Goal: Task Accomplishment & Management: Use online tool/utility

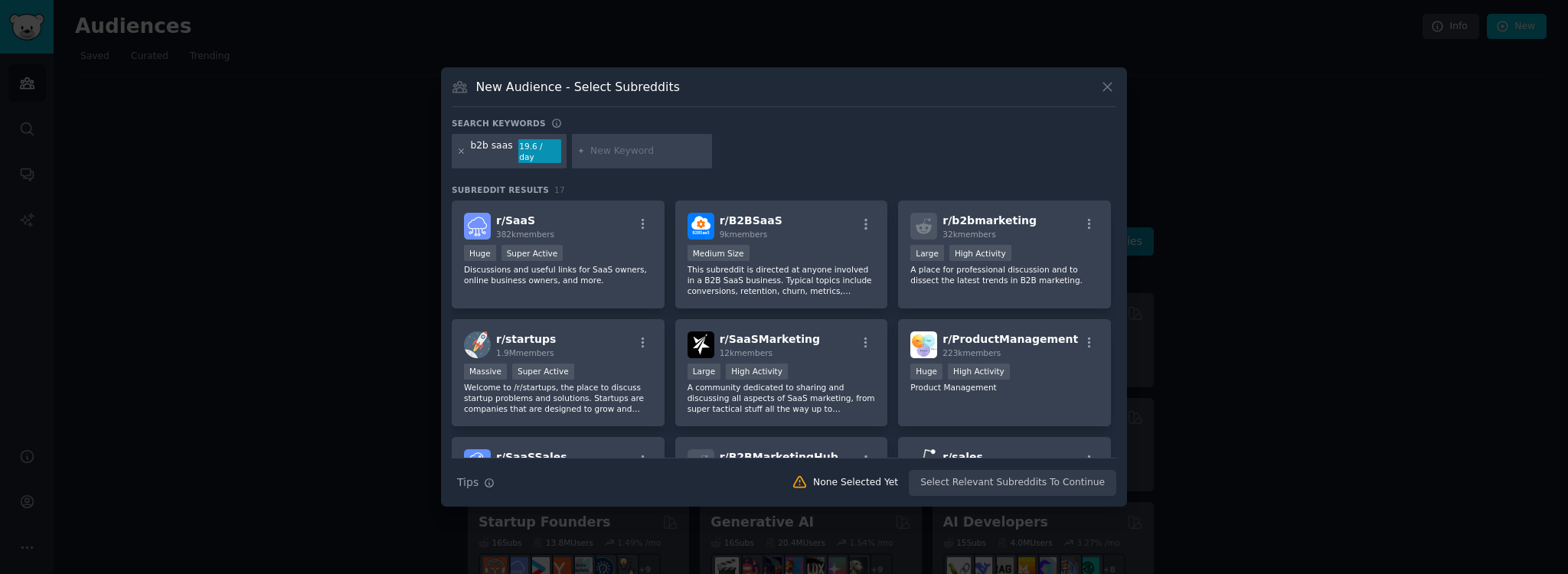
click at [456, 147] on div "b2b saas 19.6 / day" at bounding box center [509, 151] width 115 height 36
click at [463, 150] on icon at bounding box center [461, 151] width 8 height 8
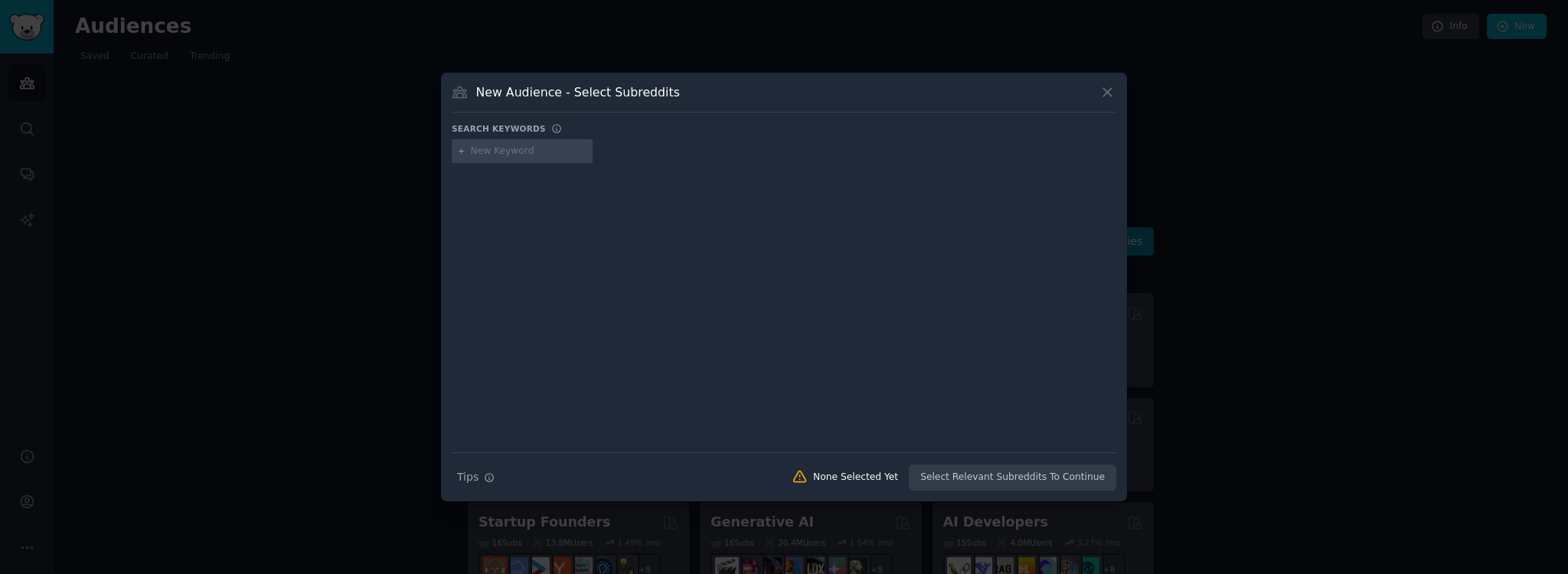
click at [497, 153] on input "text" at bounding box center [529, 151] width 117 height 14
type input "travel"
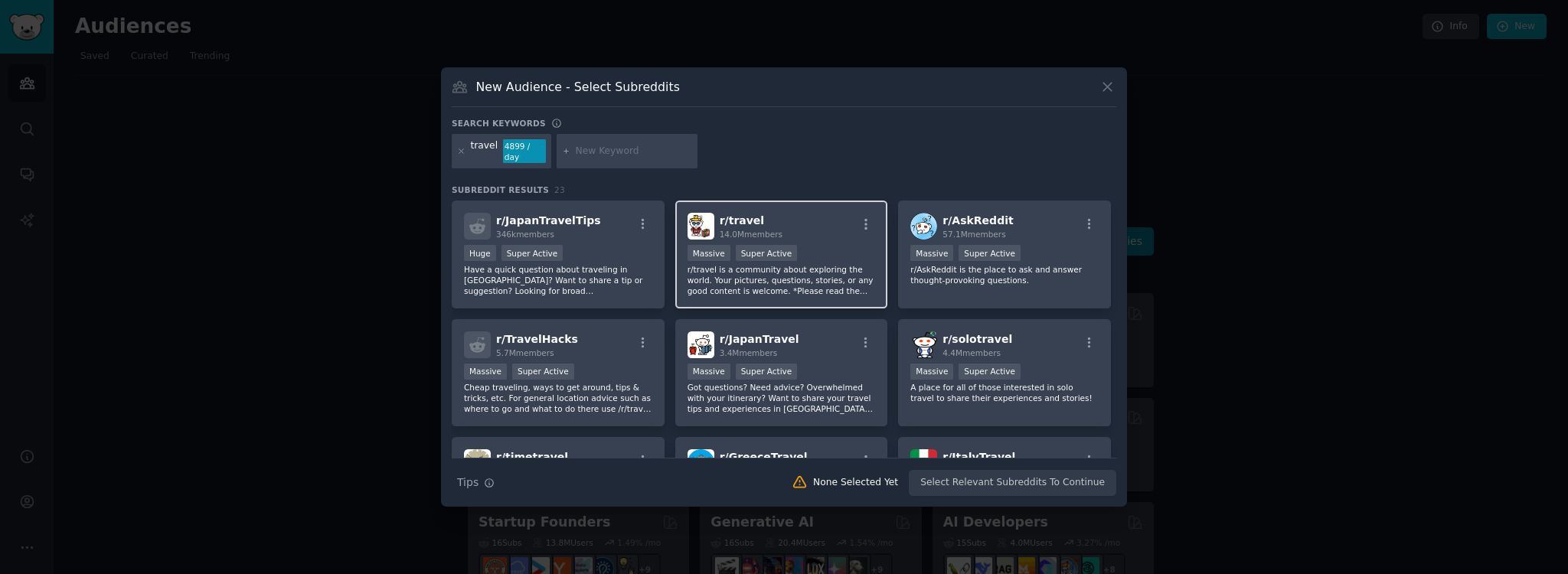
click at [815, 200] on div ">= 95th percentile for submissions / day Massive Super Active" at bounding box center [781, 254] width 188 height 19
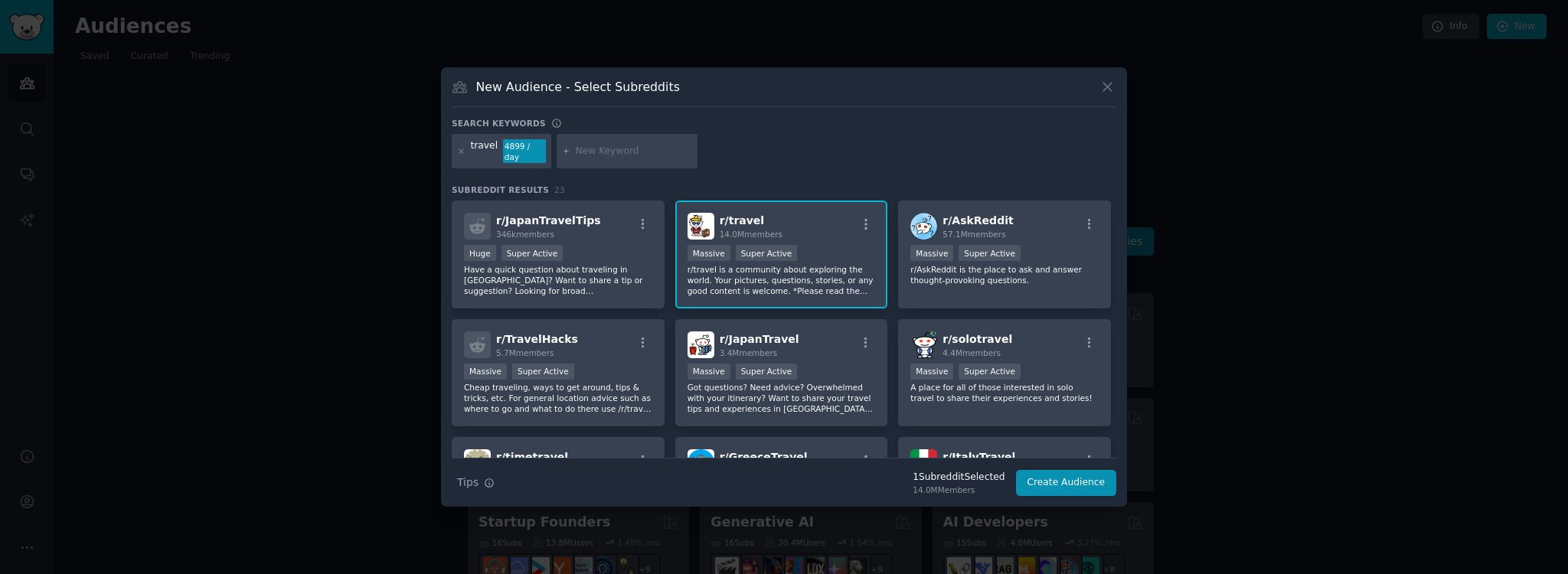
click at [786, 200] on div ">= 95th percentile for submissions / day Massive Super Active" at bounding box center [781, 254] width 188 height 19
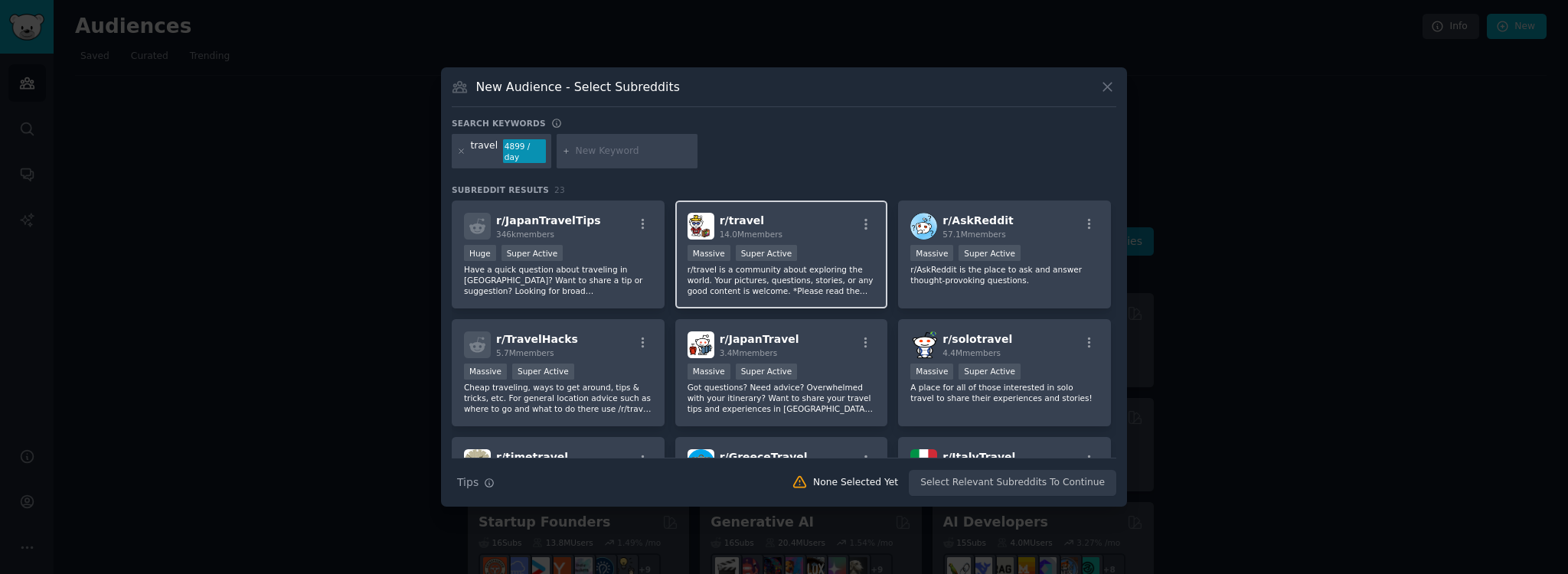
click at [873, 200] on div "r/ travel 14.0M members >= 95th percentile for submissions / day Massive Super …" at bounding box center [781, 255] width 213 height 108
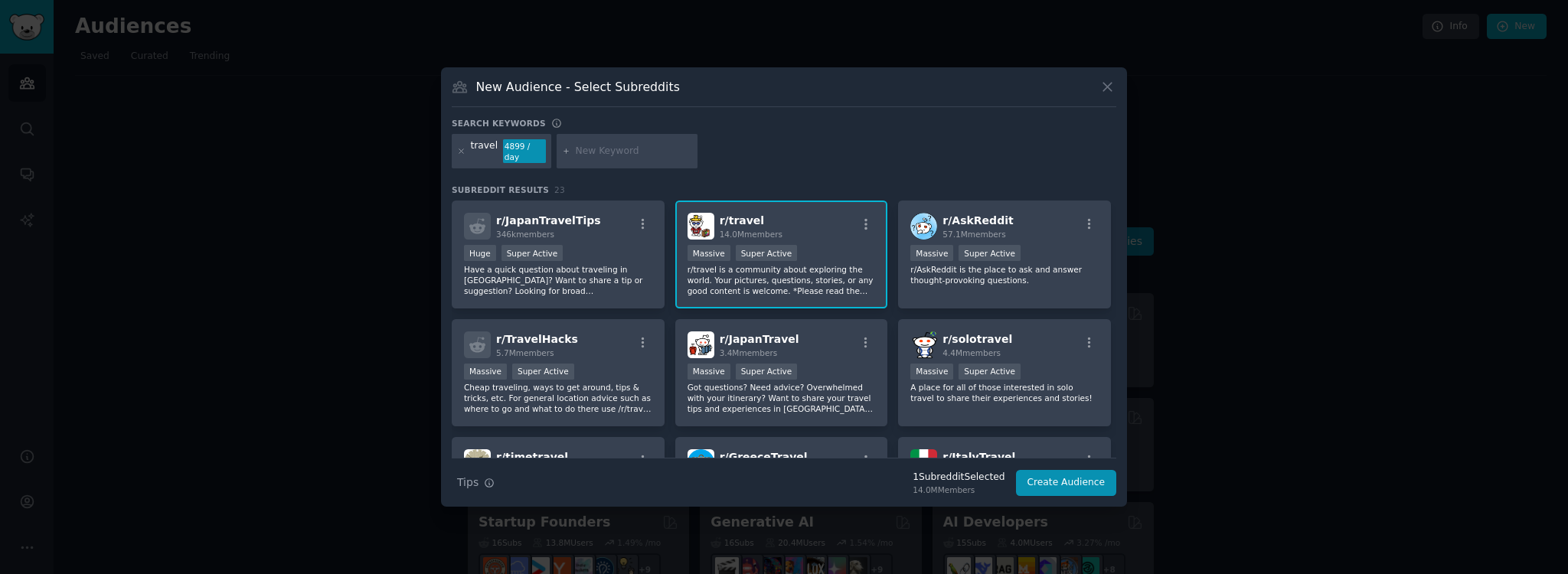
click at [864, 200] on div "r/ travel 14.0M members" at bounding box center [781, 225] width 188 height 26
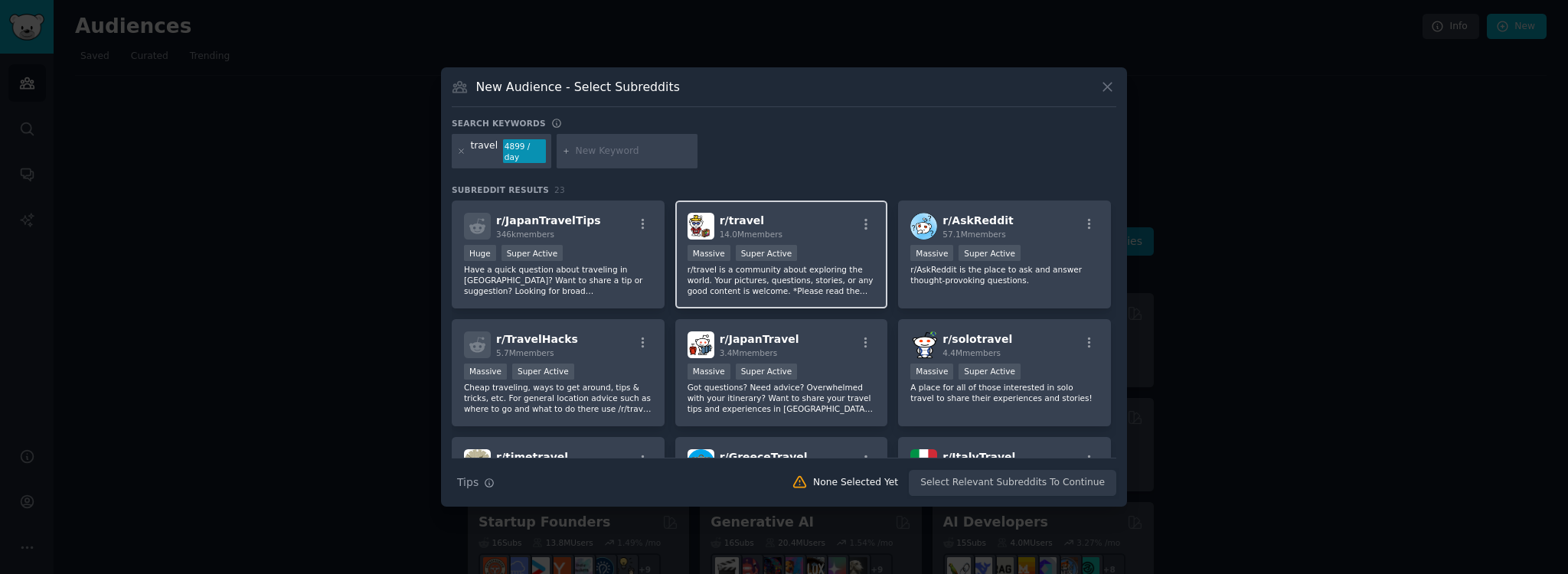
click at [864, 200] on div "r/ travel 14.0M members" at bounding box center [781, 225] width 188 height 26
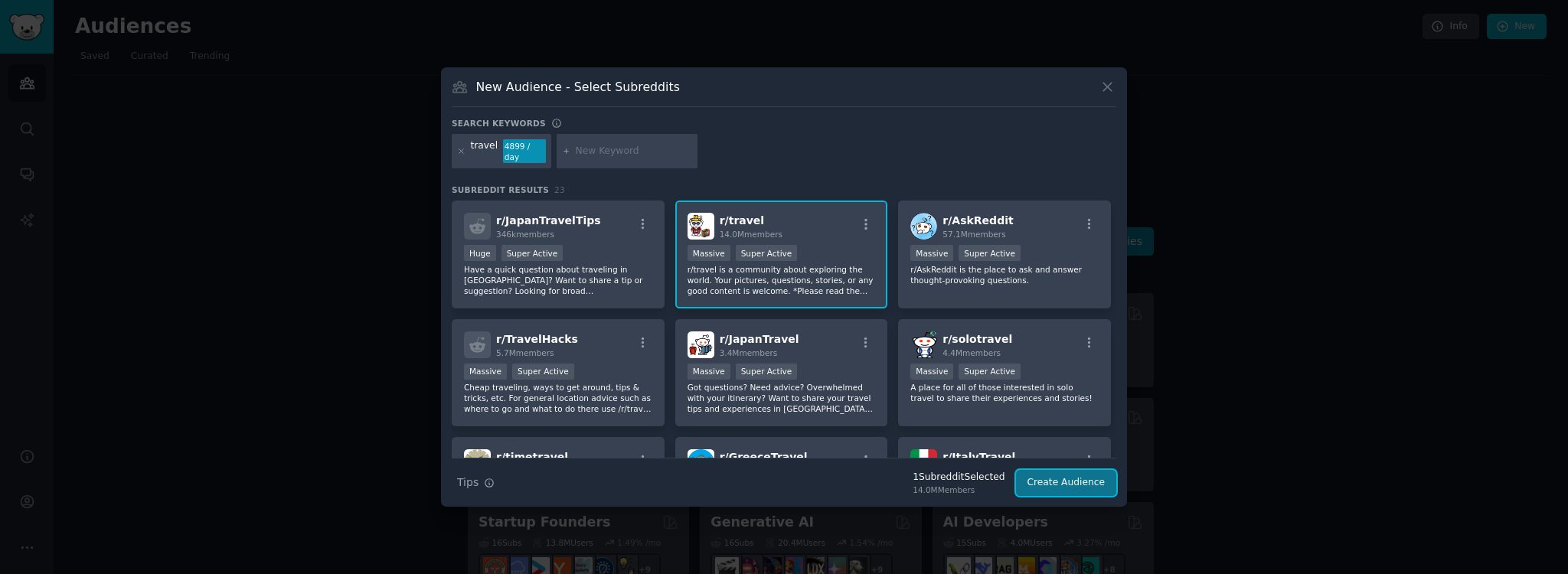
click at [1071, 200] on button "Create Audience" at bounding box center [1066, 483] width 101 height 26
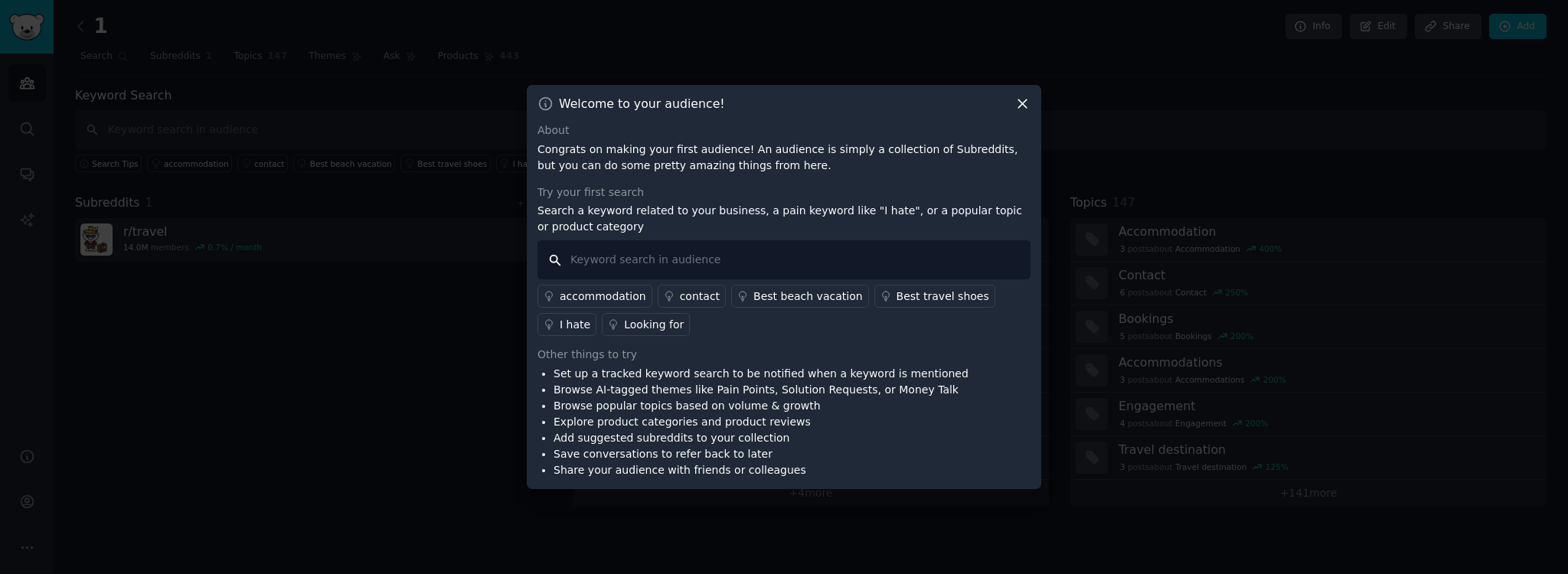
click at [785, 200] on input "text" at bounding box center [784, 259] width 493 height 39
click at [1027, 100] on icon at bounding box center [1022, 104] width 16 height 16
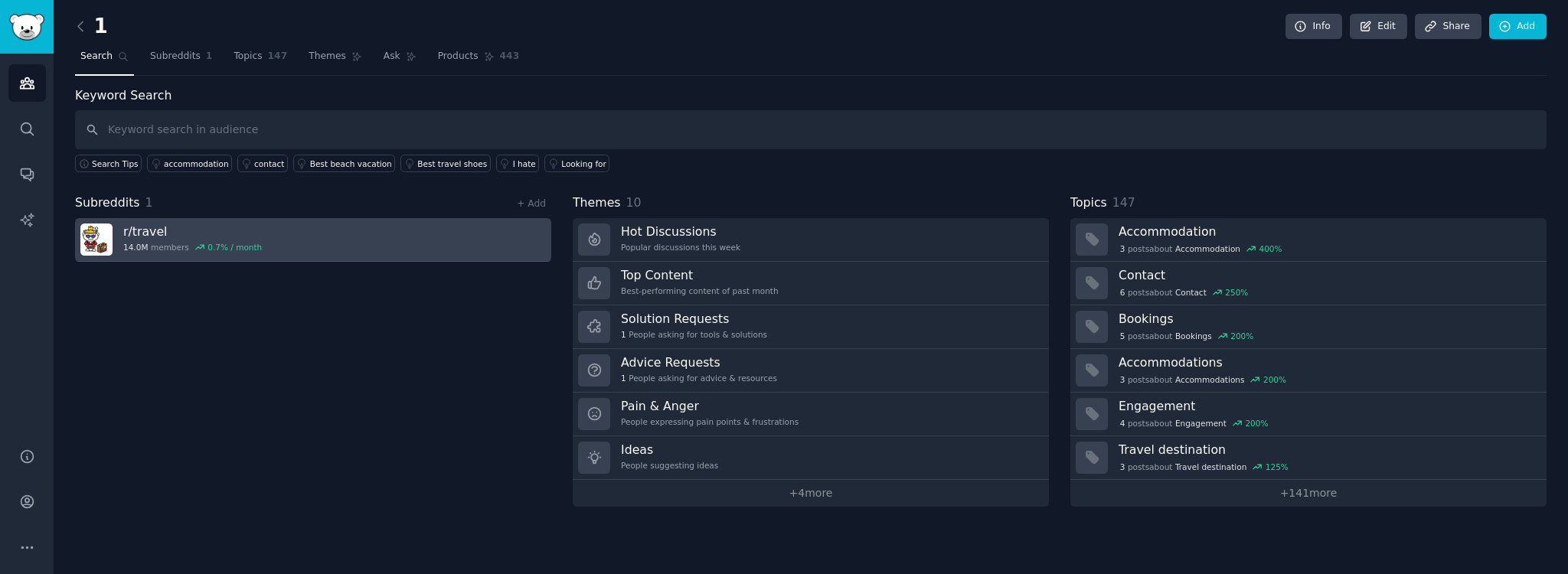
click at [292, 200] on link "r/ travel 14.0M members 0.7 % / month" at bounding box center [313, 240] width 476 height 44
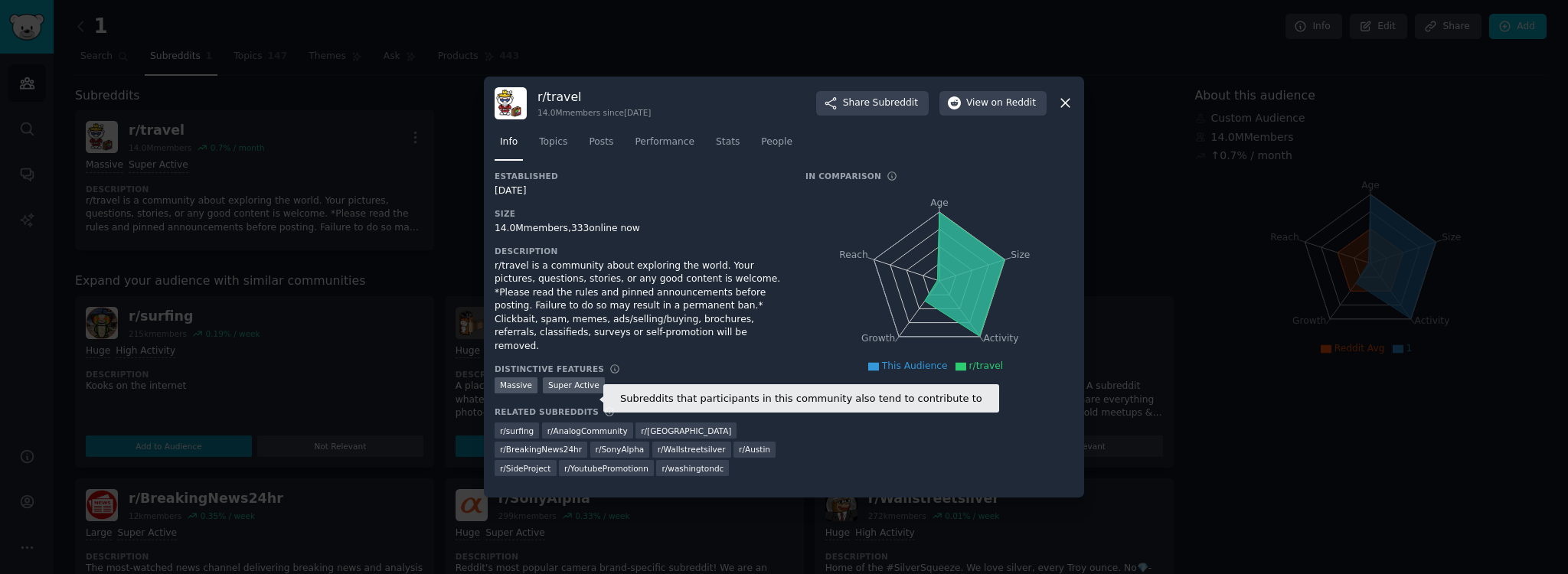
click at [604, 200] on icon at bounding box center [610, 412] width 11 height 11
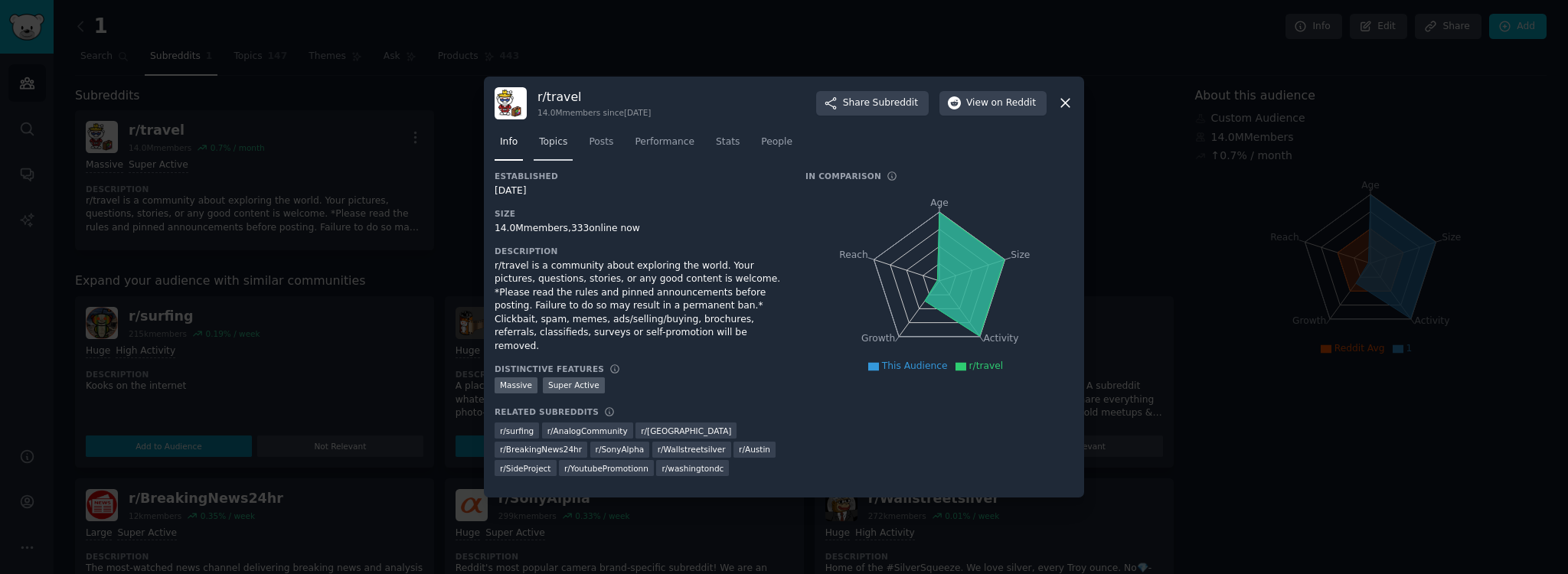
click at [556, 150] on span "Topics" at bounding box center [553, 141] width 28 height 14
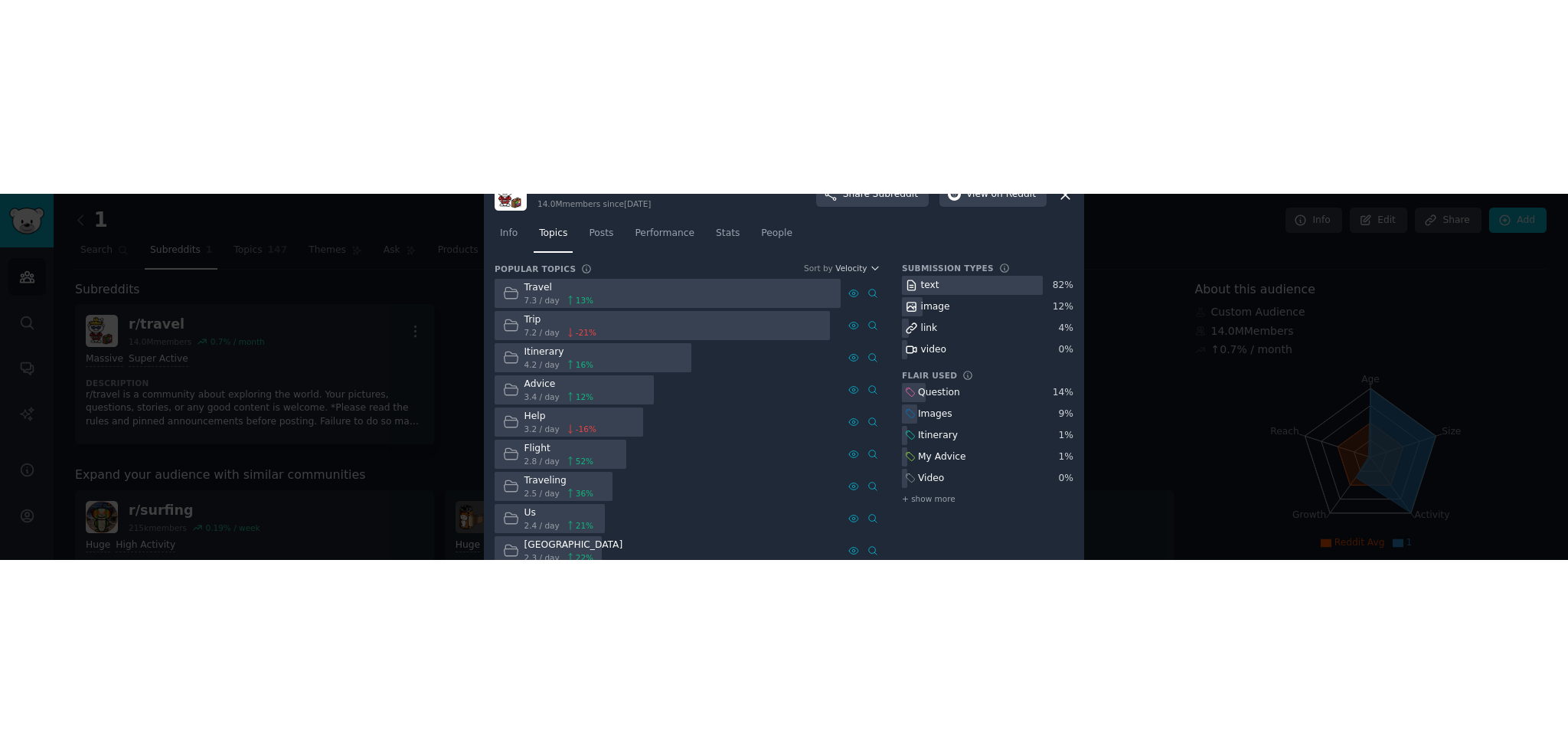
scroll to position [21, 0]
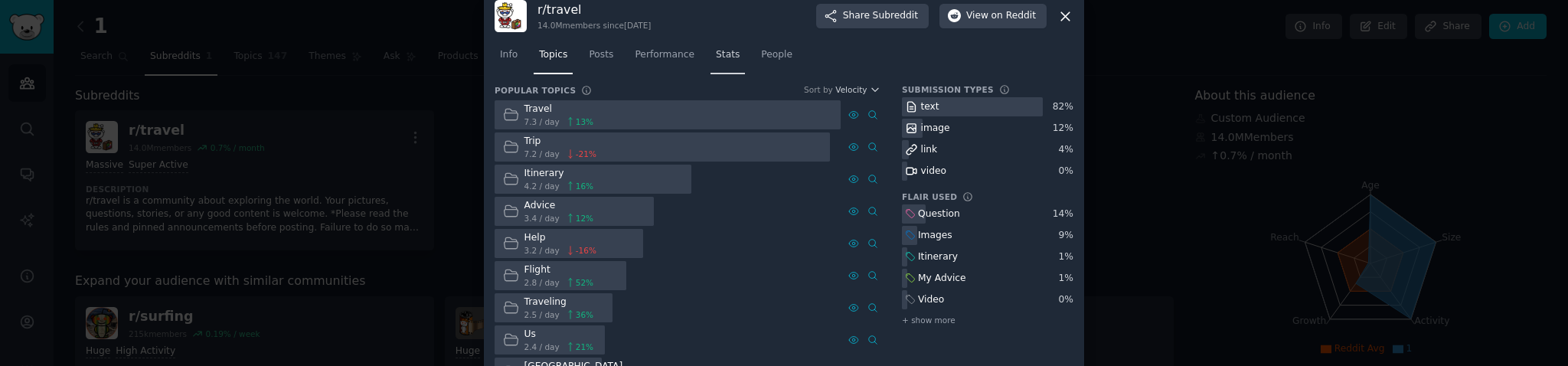
click at [716, 57] on span "Stats" at bounding box center [727, 55] width 24 height 14
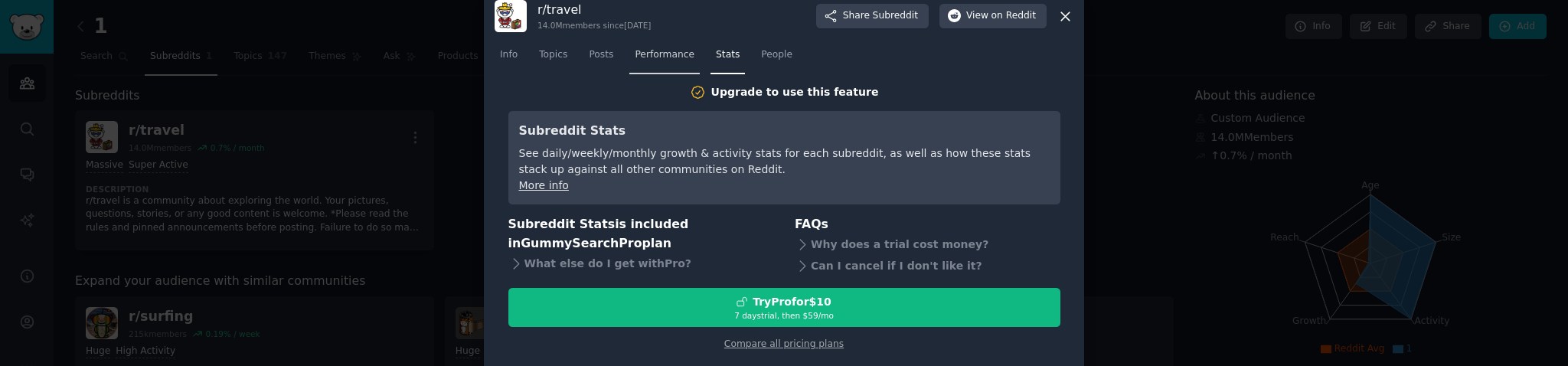
click at [668, 57] on span "Performance" at bounding box center [664, 55] width 59 height 14
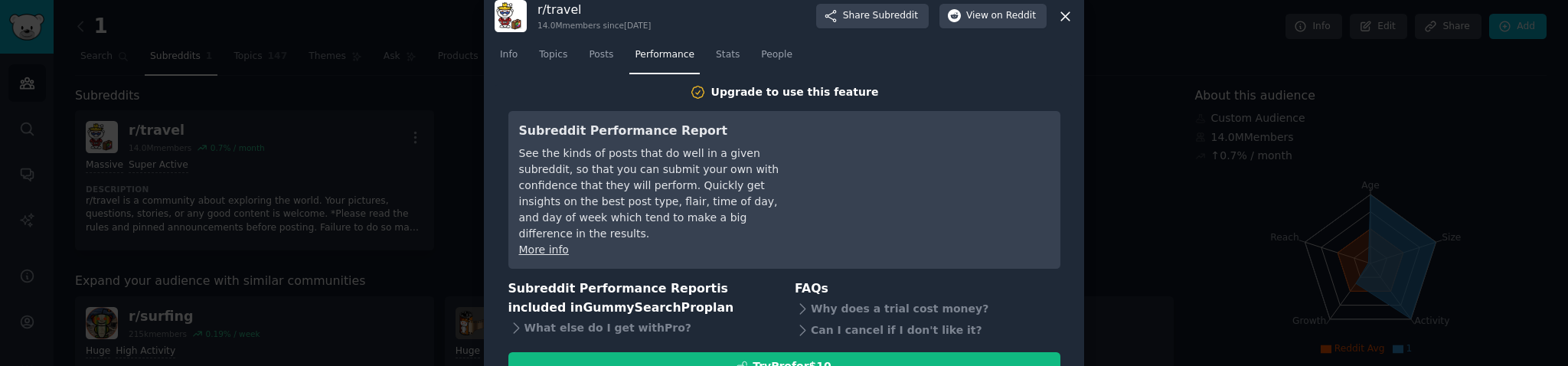
click at [781, 48] on nav "Info Topics Posts Performance Stats People" at bounding box center [784, 58] width 579 height 31
click at [768, 50] on span "People" at bounding box center [777, 55] width 31 height 14
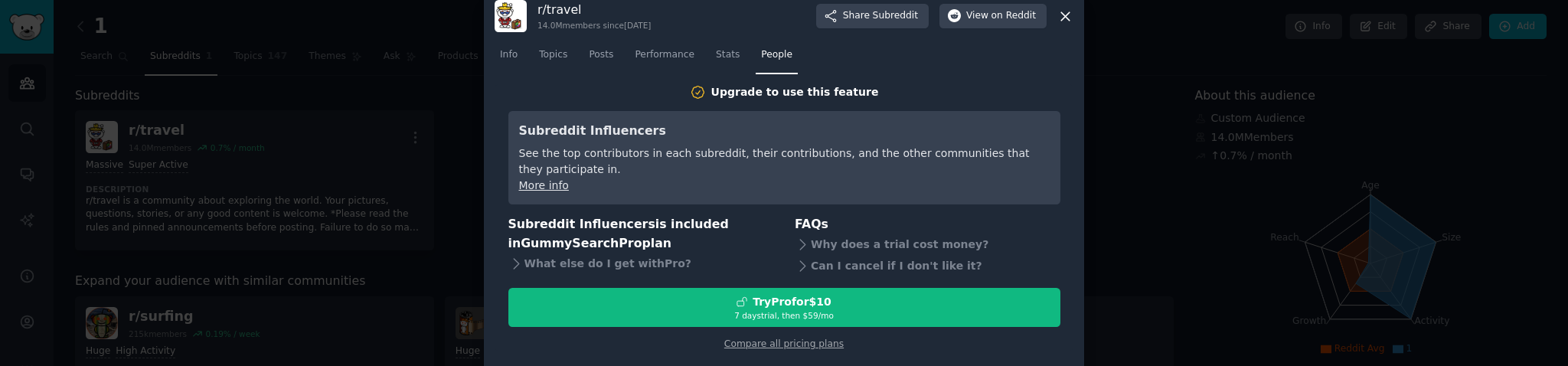
click at [547, 189] on link "More info" at bounding box center [544, 184] width 50 height 12
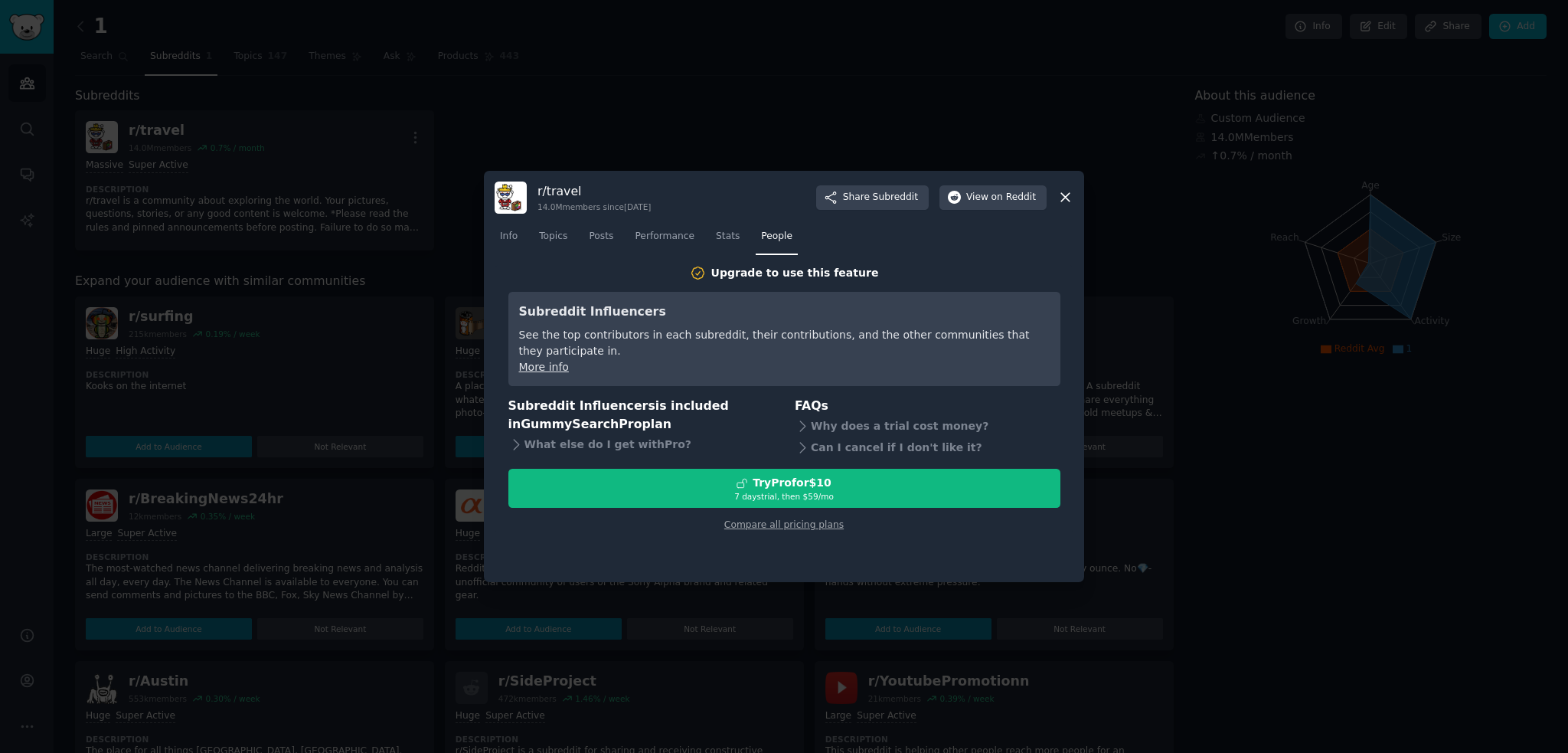
click at [302, 200] on div at bounding box center [784, 376] width 1568 height 753
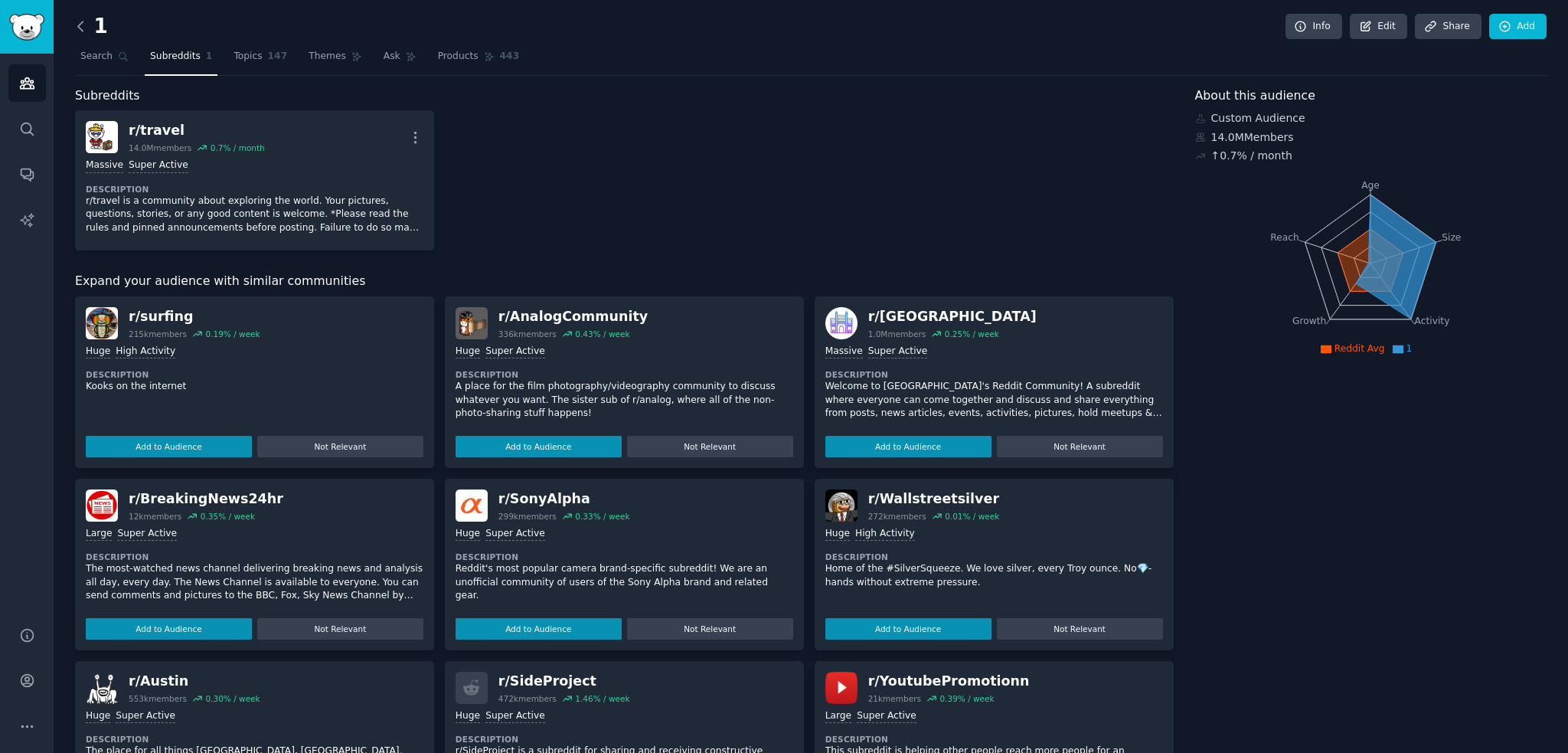
click at [83, 26] on icon at bounding box center [81, 26] width 16 height 16
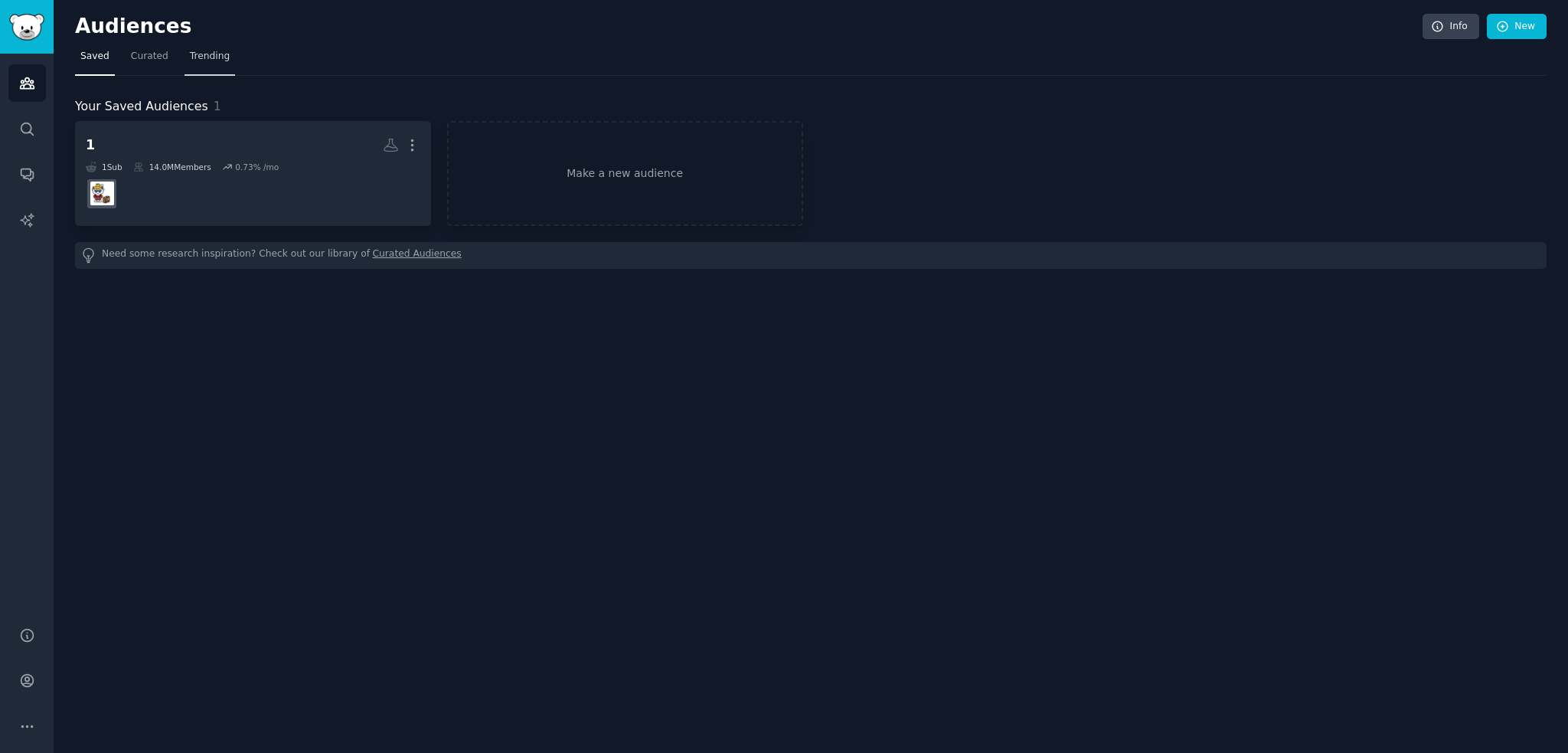
click at [208, 57] on span "Trending" at bounding box center [210, 57] width 40 height 14
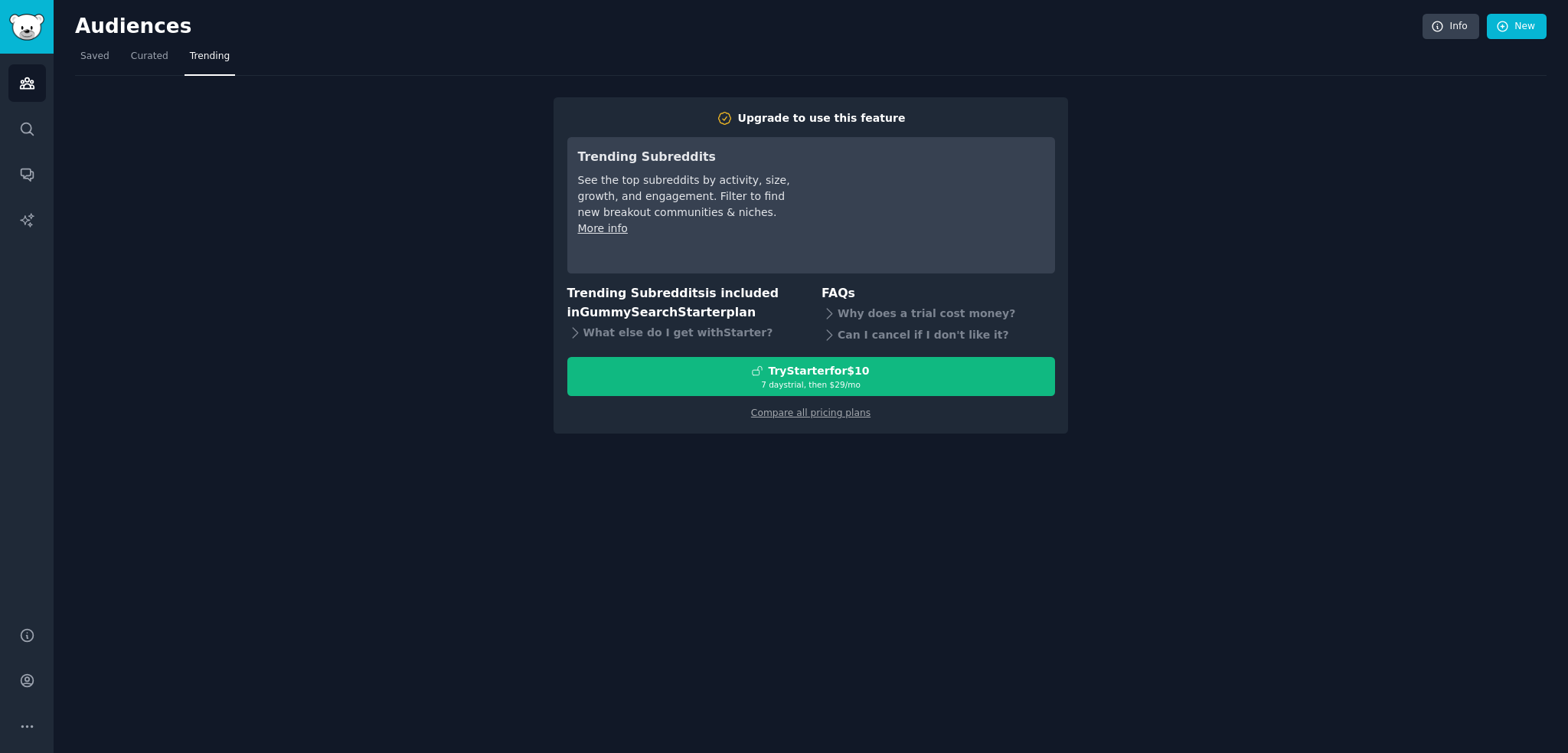
click at [711, 200] on div "Audiences Info New Saved Curated Trending Upgrade to use this feature Trending …" at bounding box center [810, 376] width 1514 height 753
click at [791, 200] on link "Compare all pricing plans" at bounding box center [810, 413] width 120 height 11
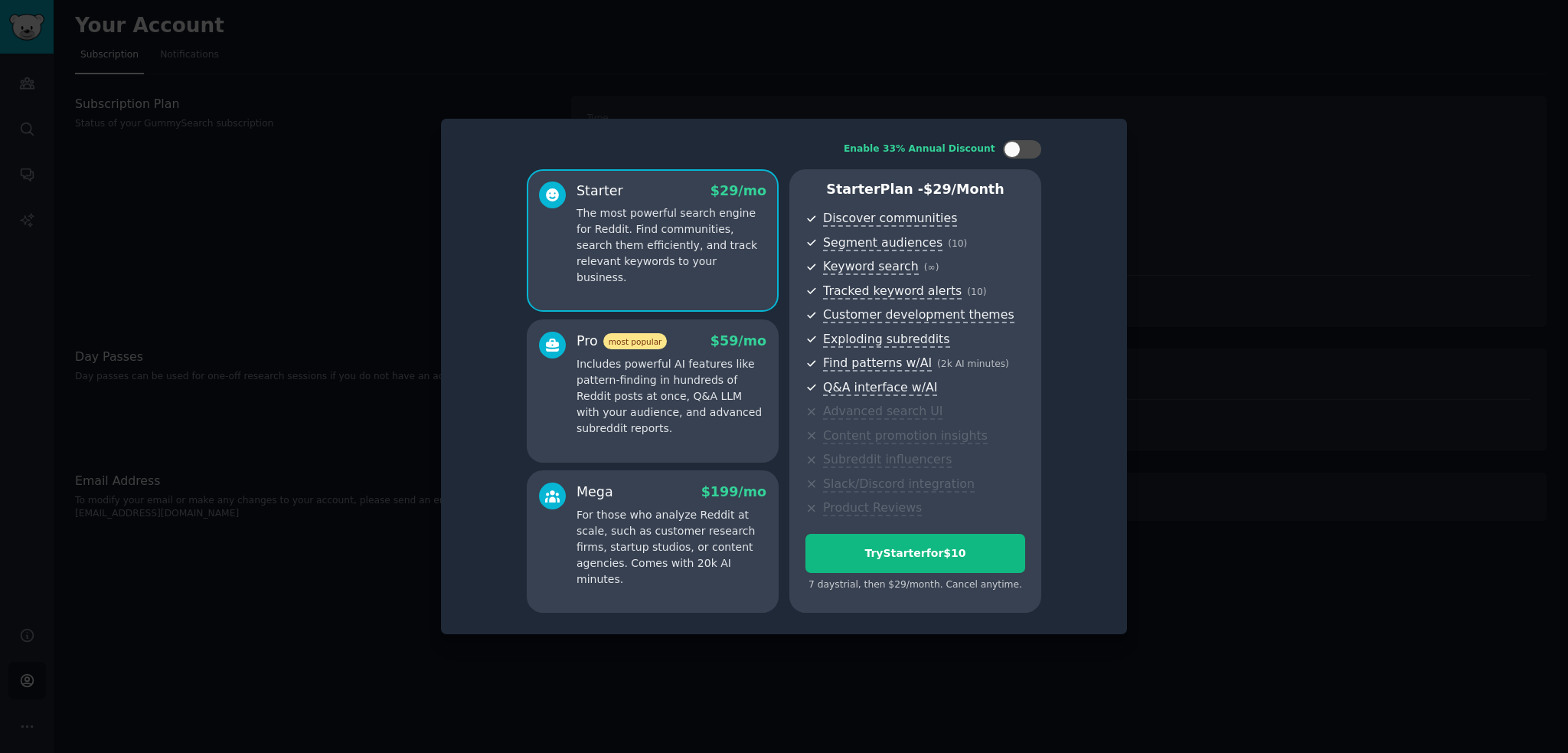
click at [681, 200] on p "For those who analyze Reddit at scale, such as customer research firms, startup…" at bounding box center [672, 547] width 190 height 80
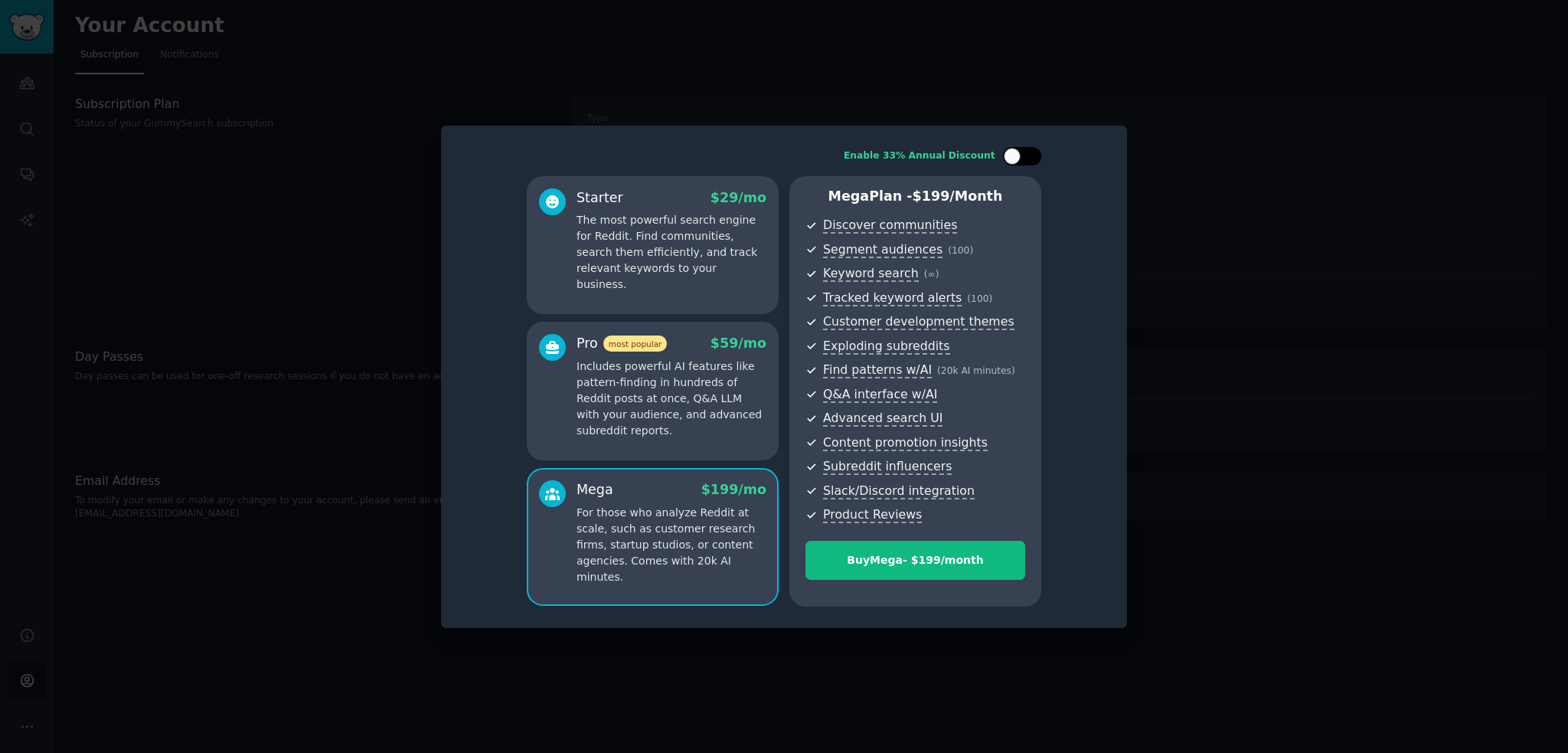
click at [1007, 152] on div at bounding box center [1012, 156] width 16 height 16
click at [1005, 152] on div at bounding box center [1022, 156] width 38 height 18
checkbox input "false"
click at [1181, 191] on div at bounding box center [784, 376] width 1568 height 753
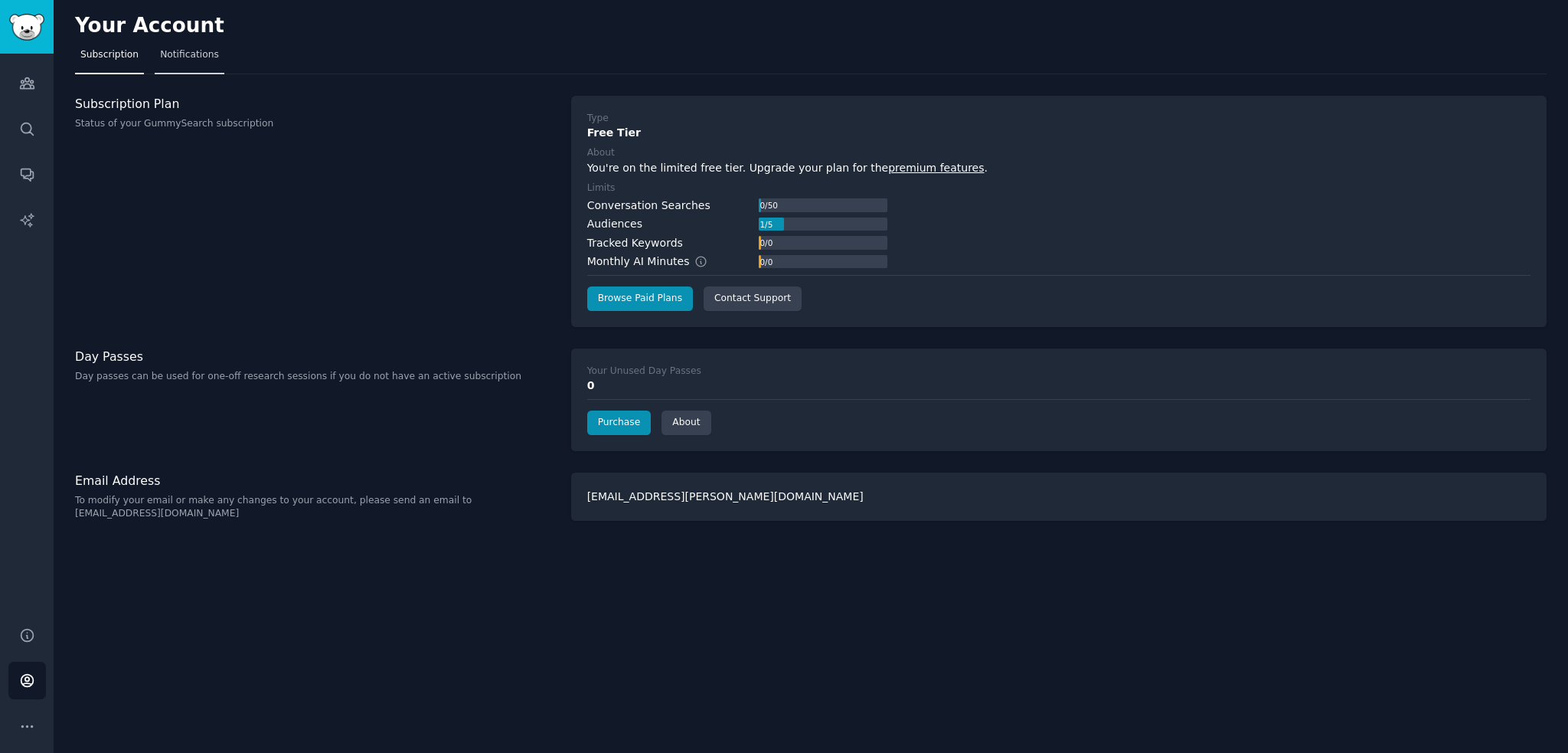
click at [178, 56] on span "Notifications" at bounding box center [189, 55] width 59 height 14
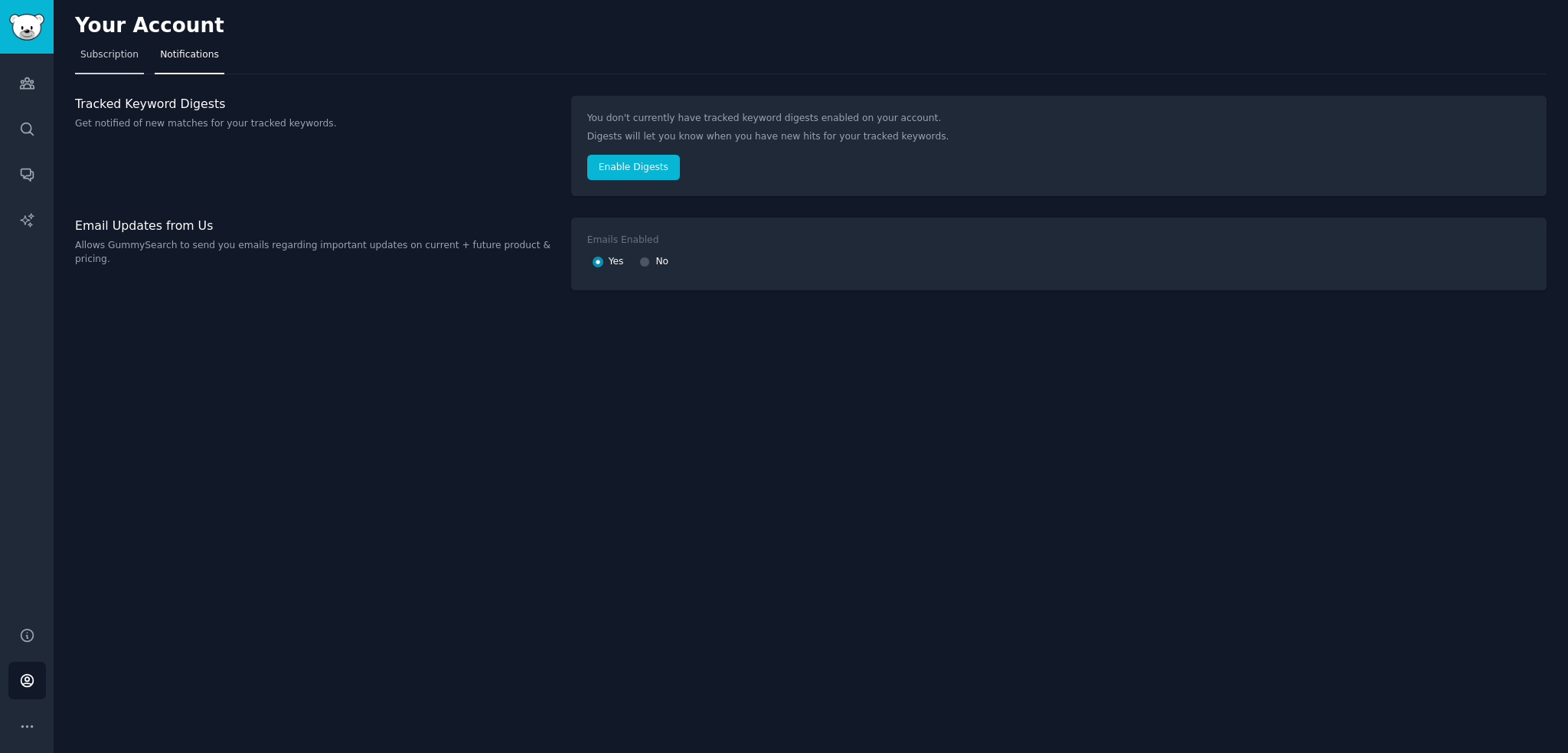
click at [136, 63] on link "Subscription" at bounding box center [109, 58] width 68 height 31
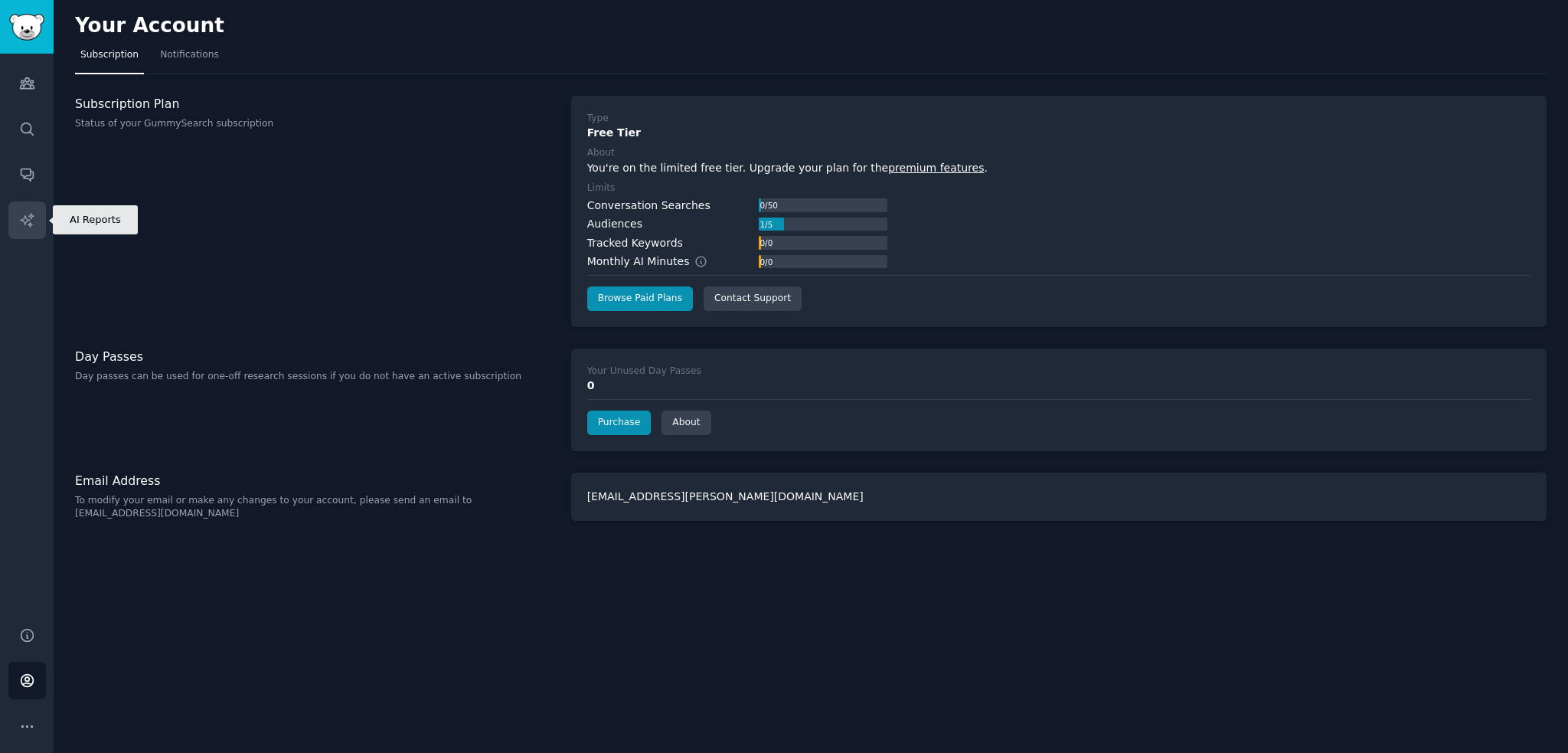
click at [34, 200] on link "AI Reports" at bounding box center [26, 220] width 37 height 37
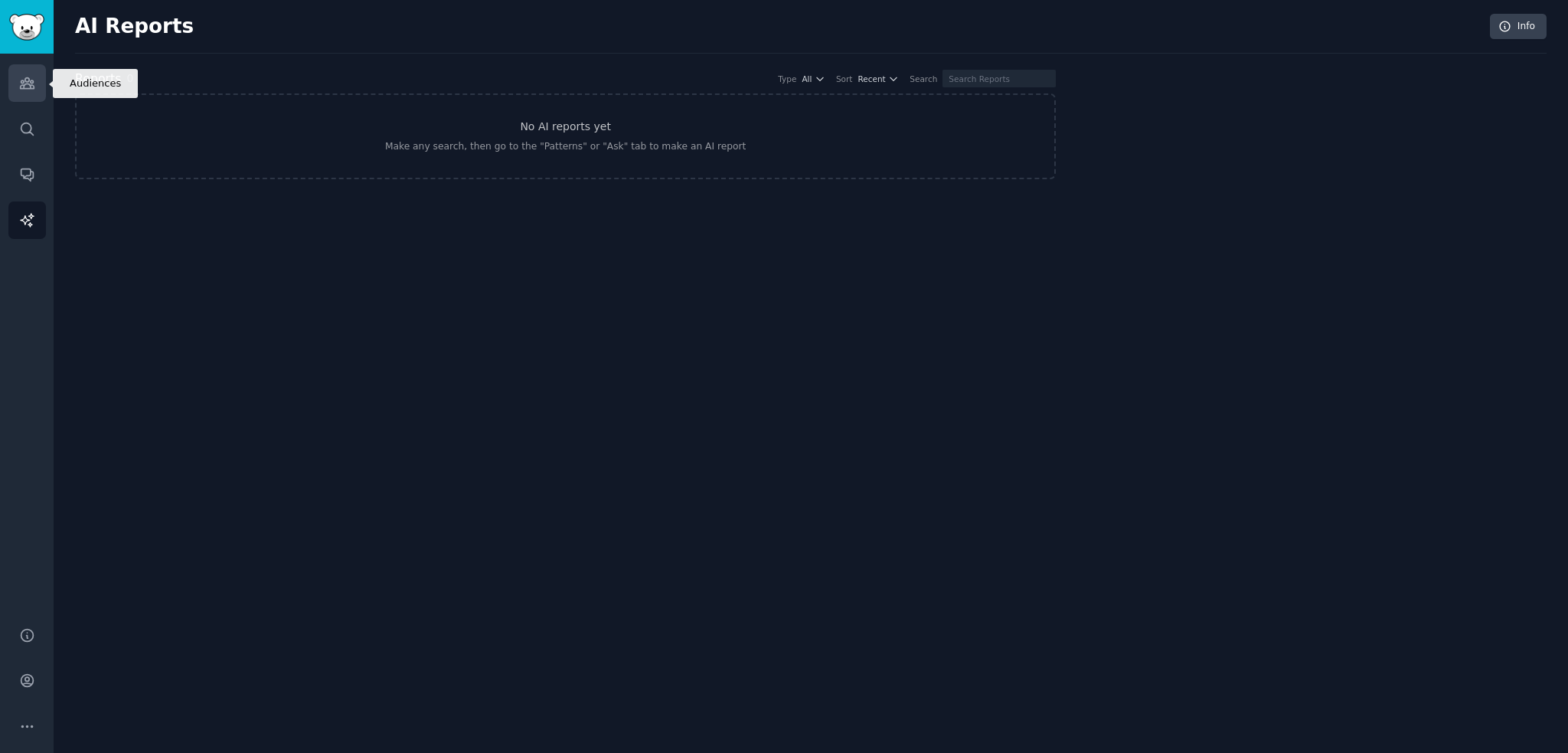
click at [16, 86] on link "Audiences" at bounding box center [26, 82] width 37 height 37
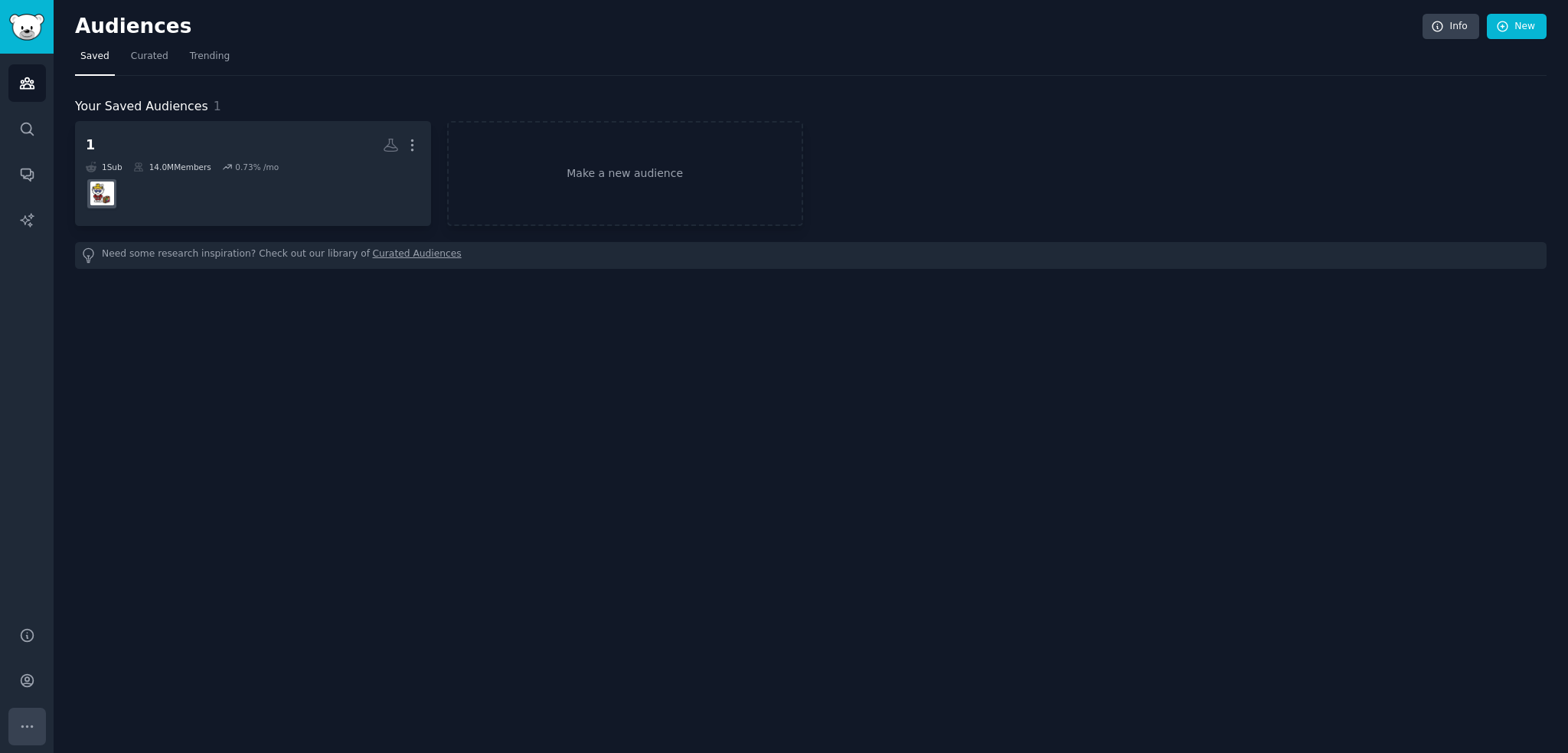
click at [24, 200] on button "More" at bounding box center [26, 726] width 37 height 37
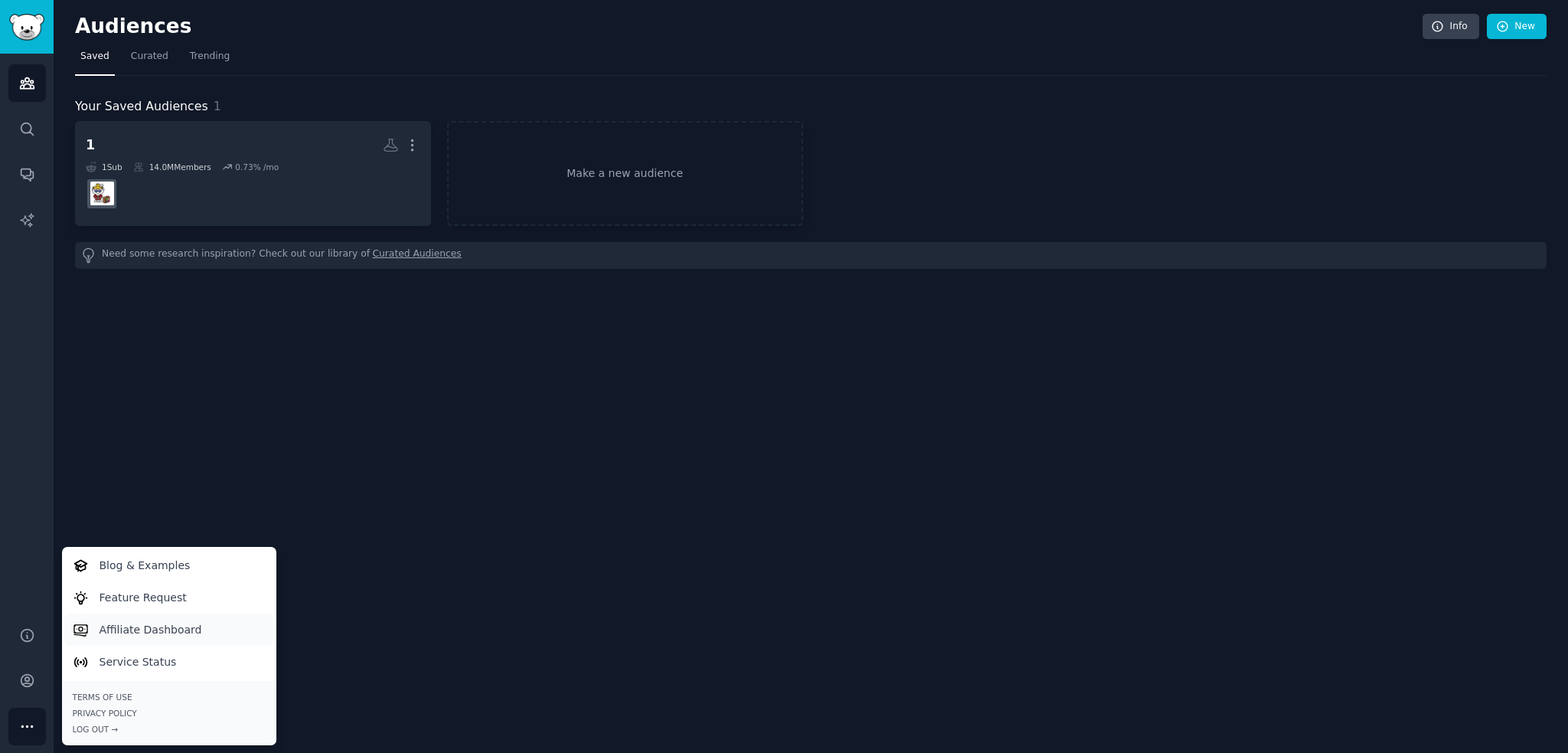
click at [130, 200] on p "Affiliate Dashboard" at bounding box center [151, 630] width 102 height 16
click at [178, 200] on link "Feature Request" at bounding box center [168, 597] width 209 height 32
click at [27, 200] on icon "Sidebar" at bounding box center [26, 634] width 12 height 12
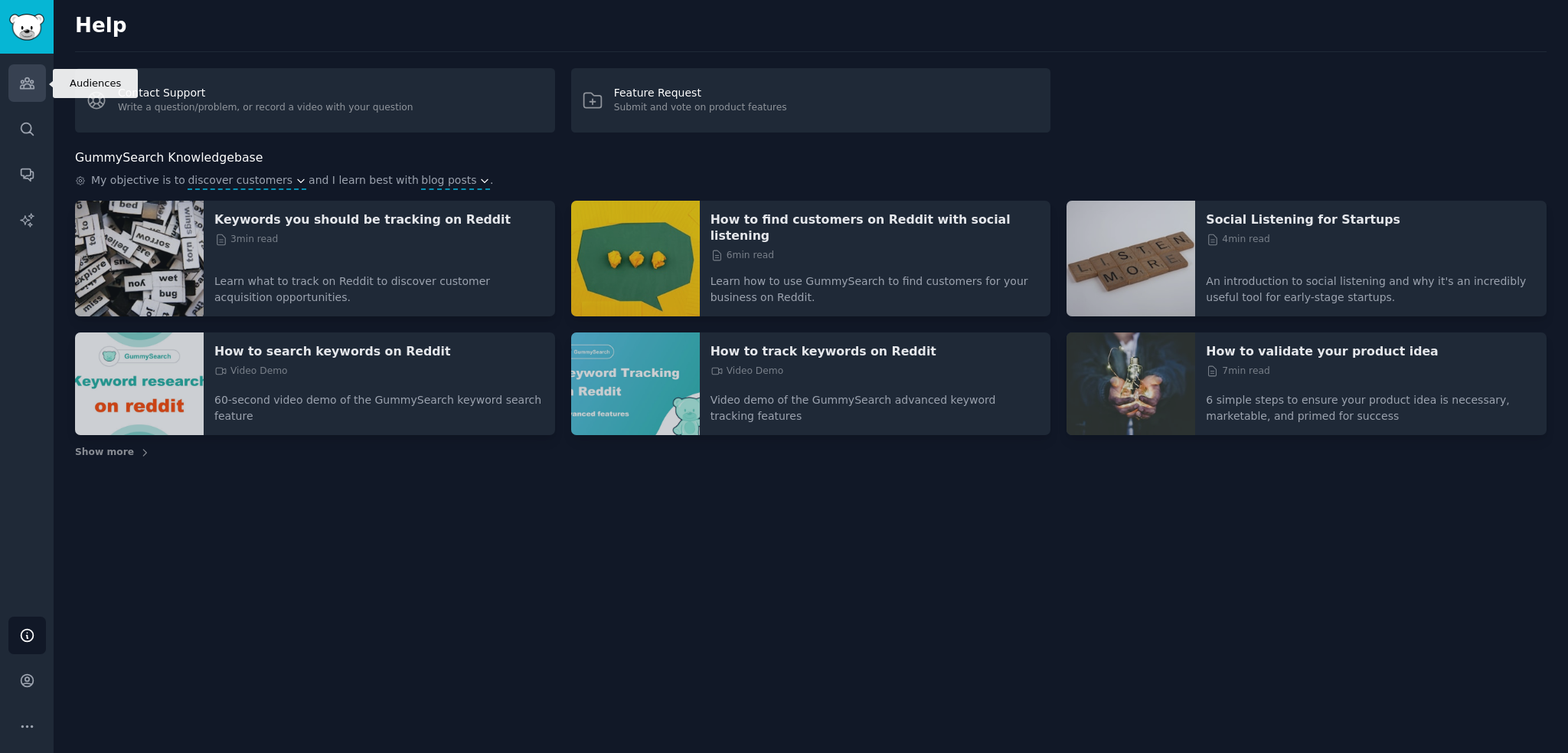
click at [37, 78] on link "Audiences" at bounding box center [26, 82] width 37 height 37
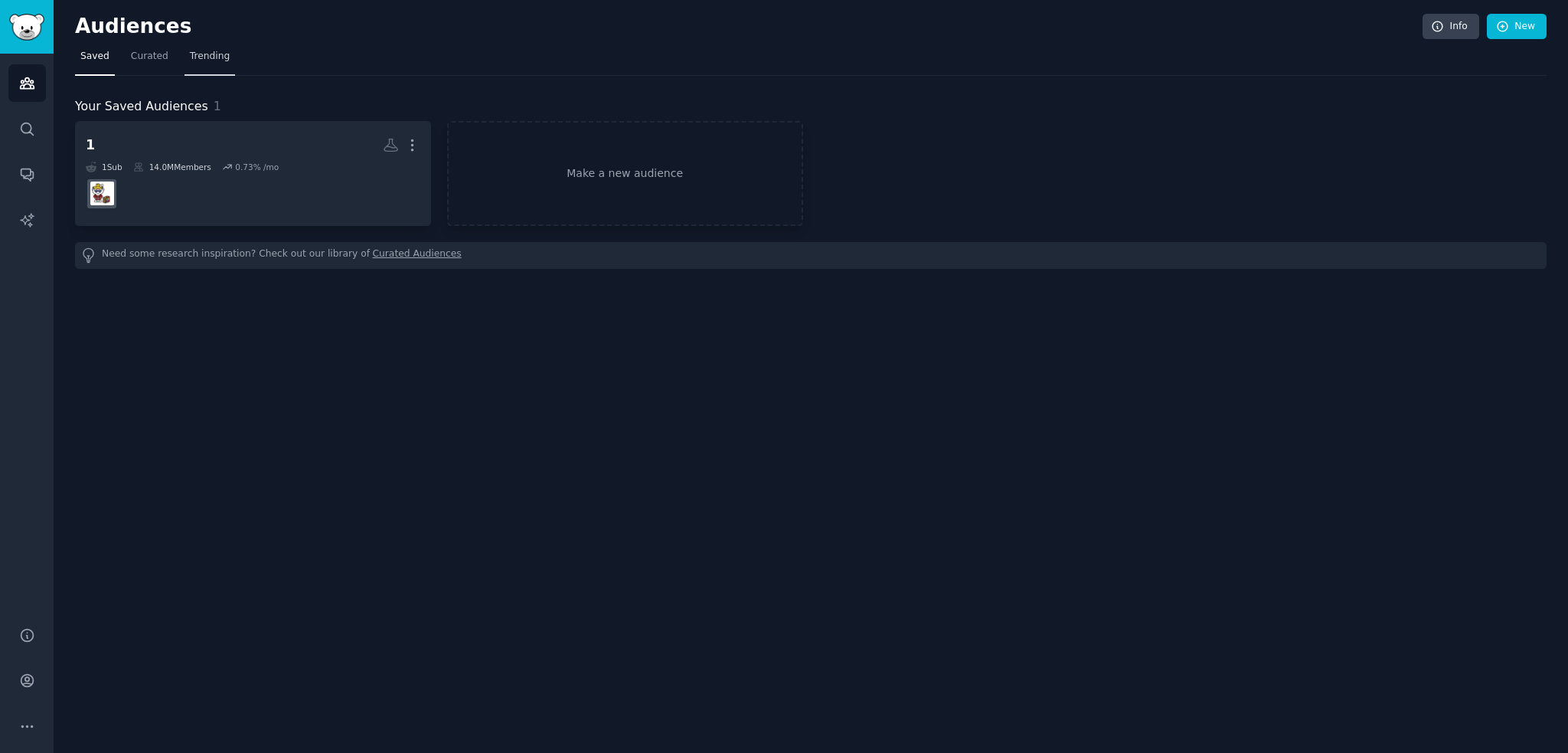
click at [212, 59] on span "Trending" at bounding box center [210, 57] width 40 height 14
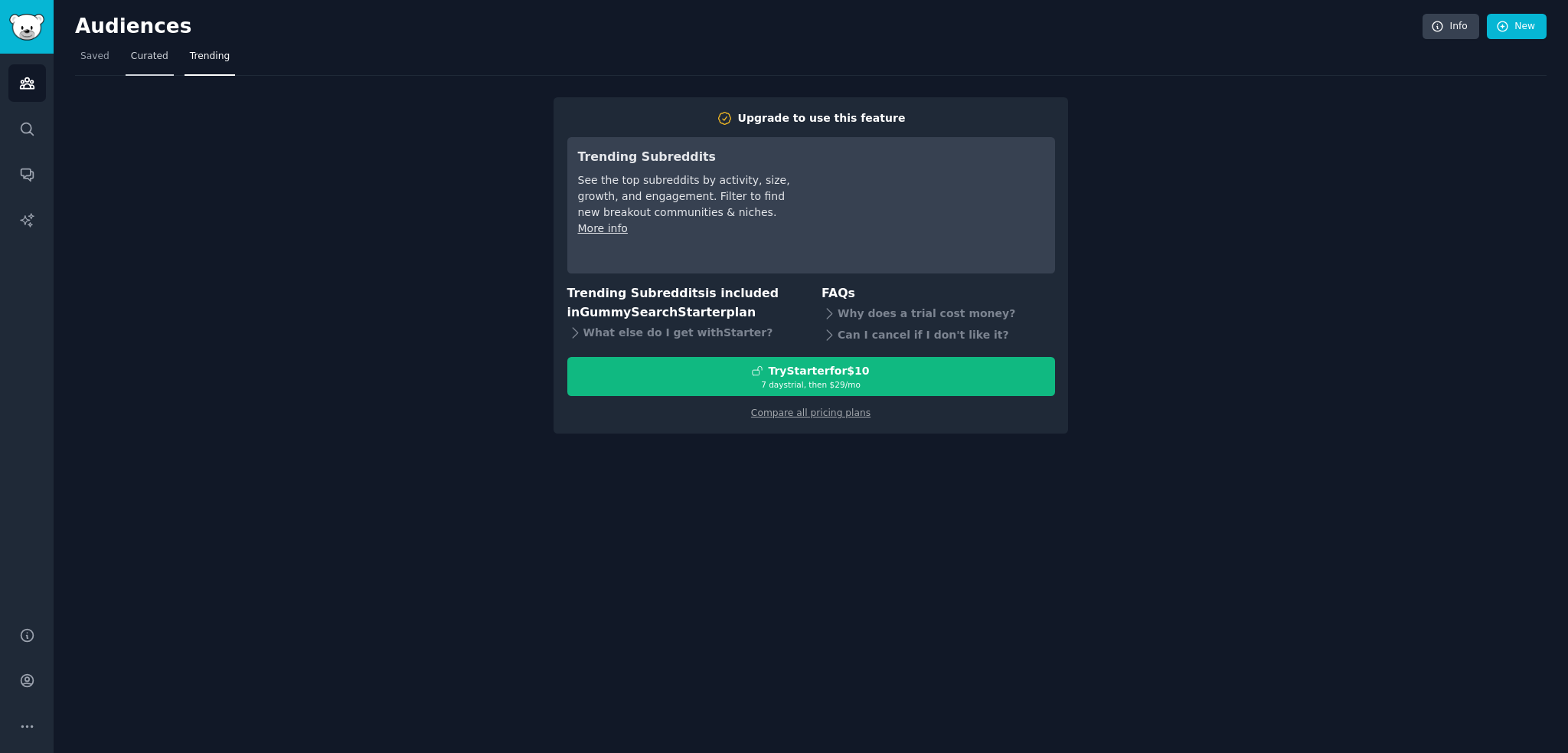
click at [154, 67] on link "Curated" at bounding box center [150, 60] width 48 height 31
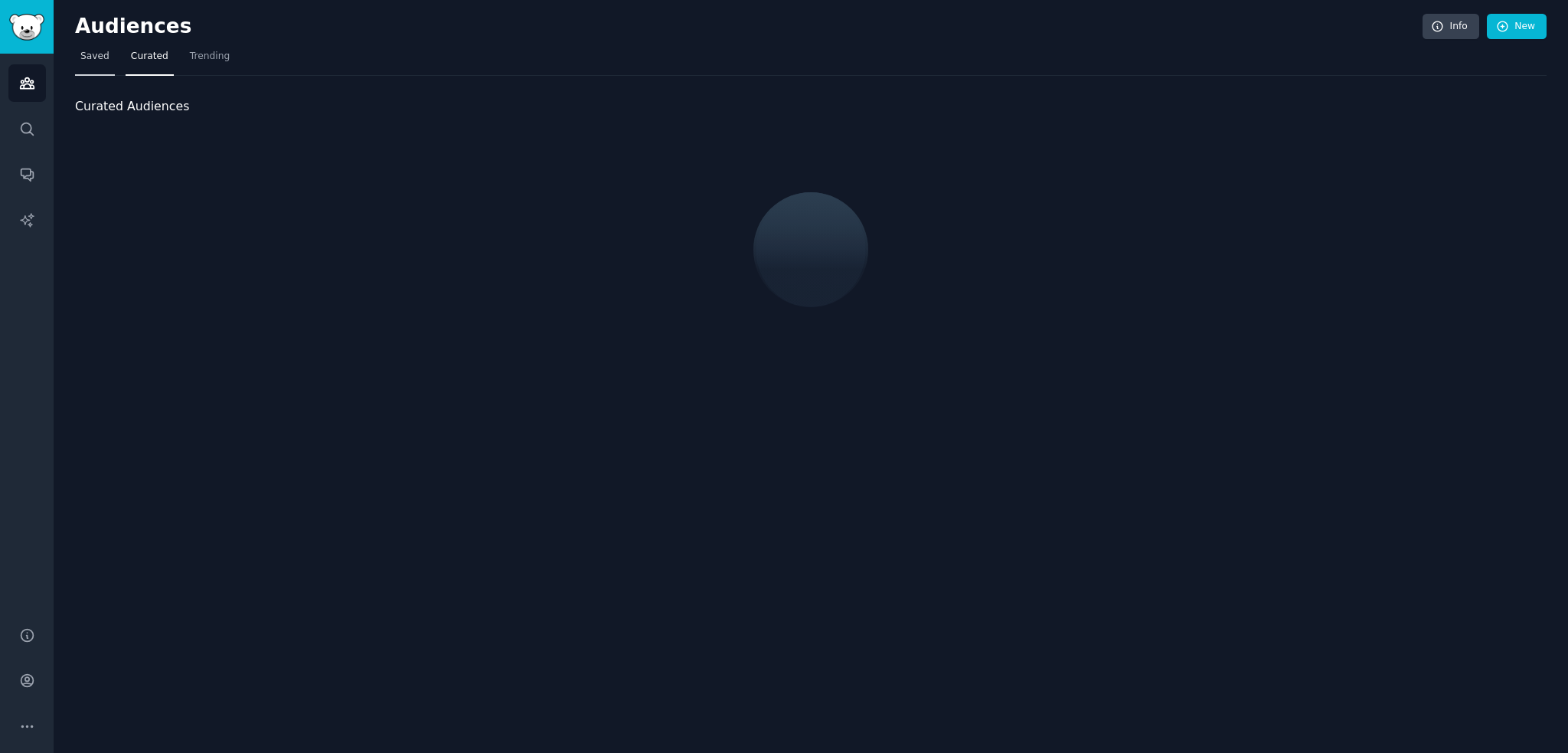
click at [87, 63] on link "Saved" at bounding box center [95, 60] width 40 height 31
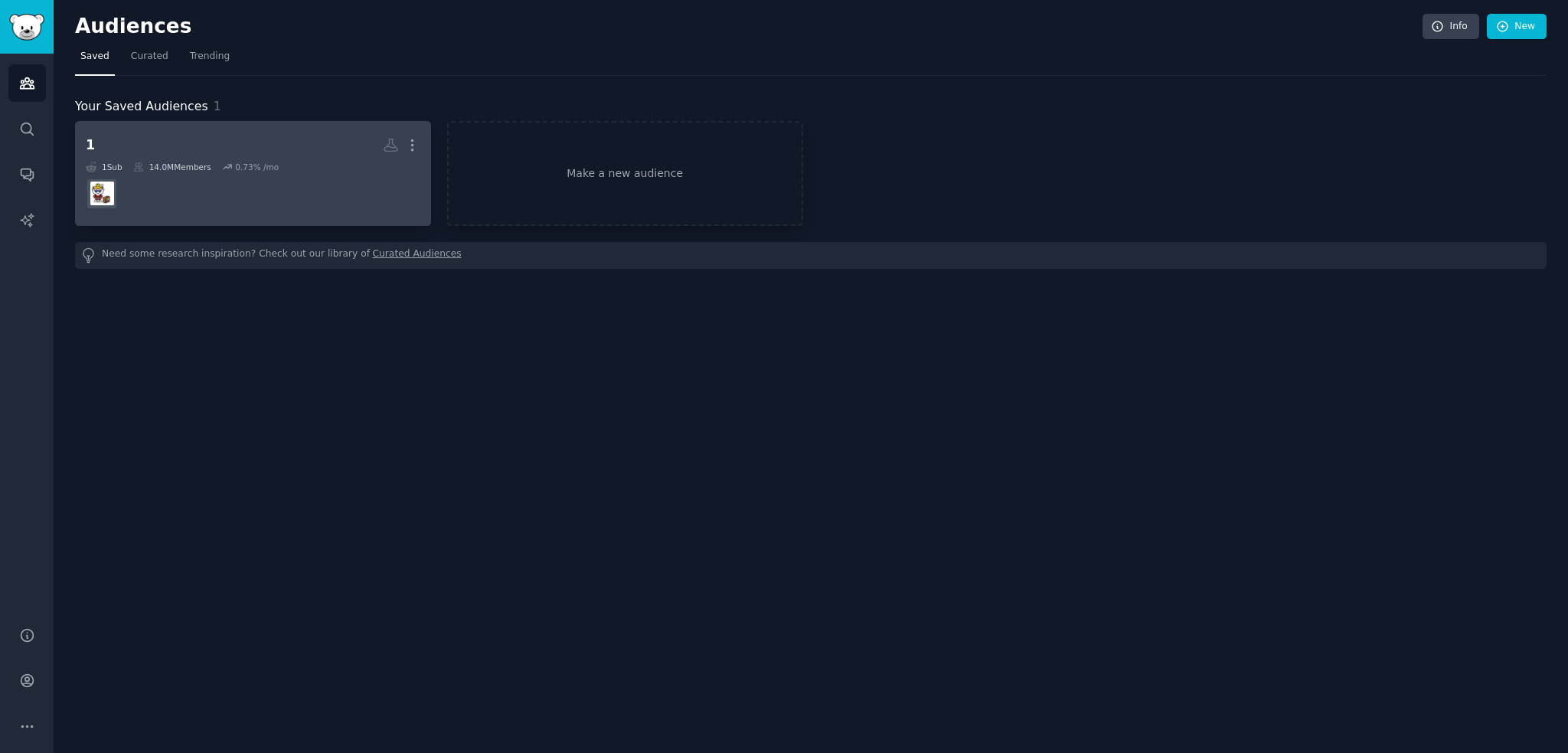
click at [285, 186] on dd at bounding box center [253, 193] width 335 height 43
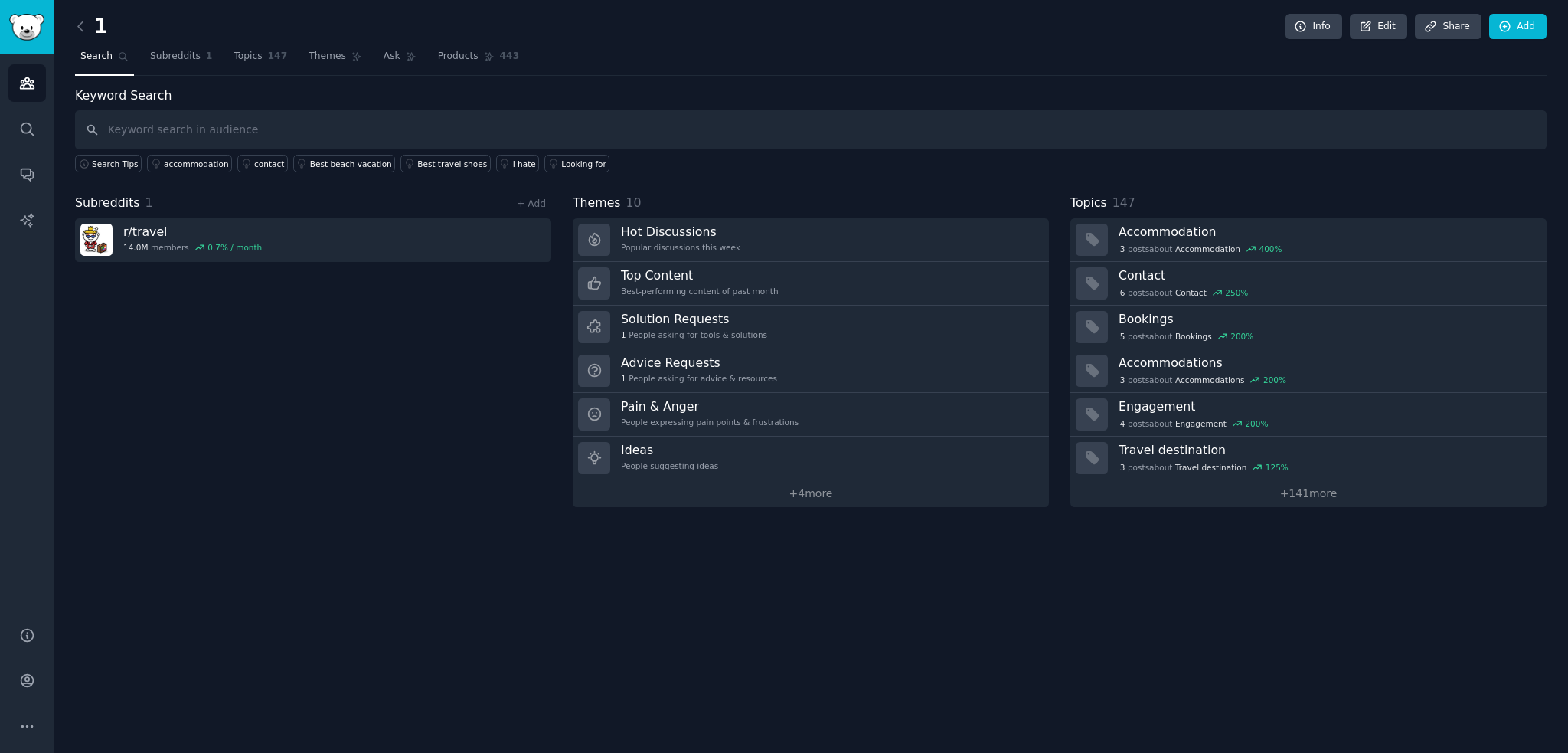
click at [1093, 198] on span "Topics" at bounding box center [1089, 203] width 37 height 19
click at [1141, 197] on div "Topics 147" at bounding box center [1309, 203] width 476 height 19
click at [1087, 200] on span "Topics" at bounding box center [1089, 203] width 37 height 19
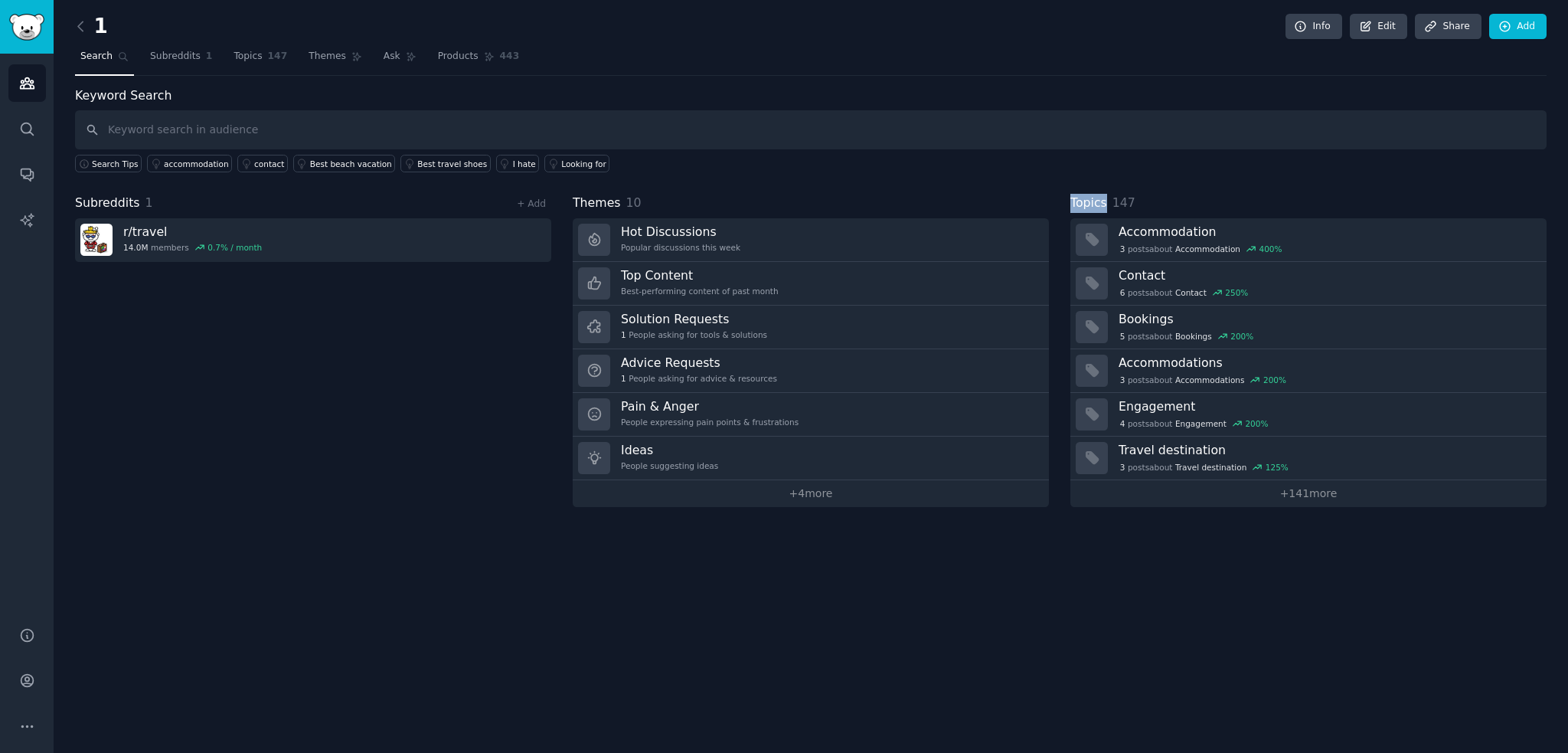
click at [1087, 200] on span "Topics" at bounding box center [1089, 203] width 37 height 19
click at [1133, 193] on div "Topics 147" at bounding box center [1309, 203] width 476 height 19
drag, startPoint x: 1217, startPoint y: 211, endPoint x: 1066, endPoint y: 204, distance: 151.2
click at [1066, 200] on div "Subreddits 1 + Add r/ travel 14.0M members 0.7 % / month Themes 10 Hot Discussi…" at bounding box center [810, 350] width 1471 height 313
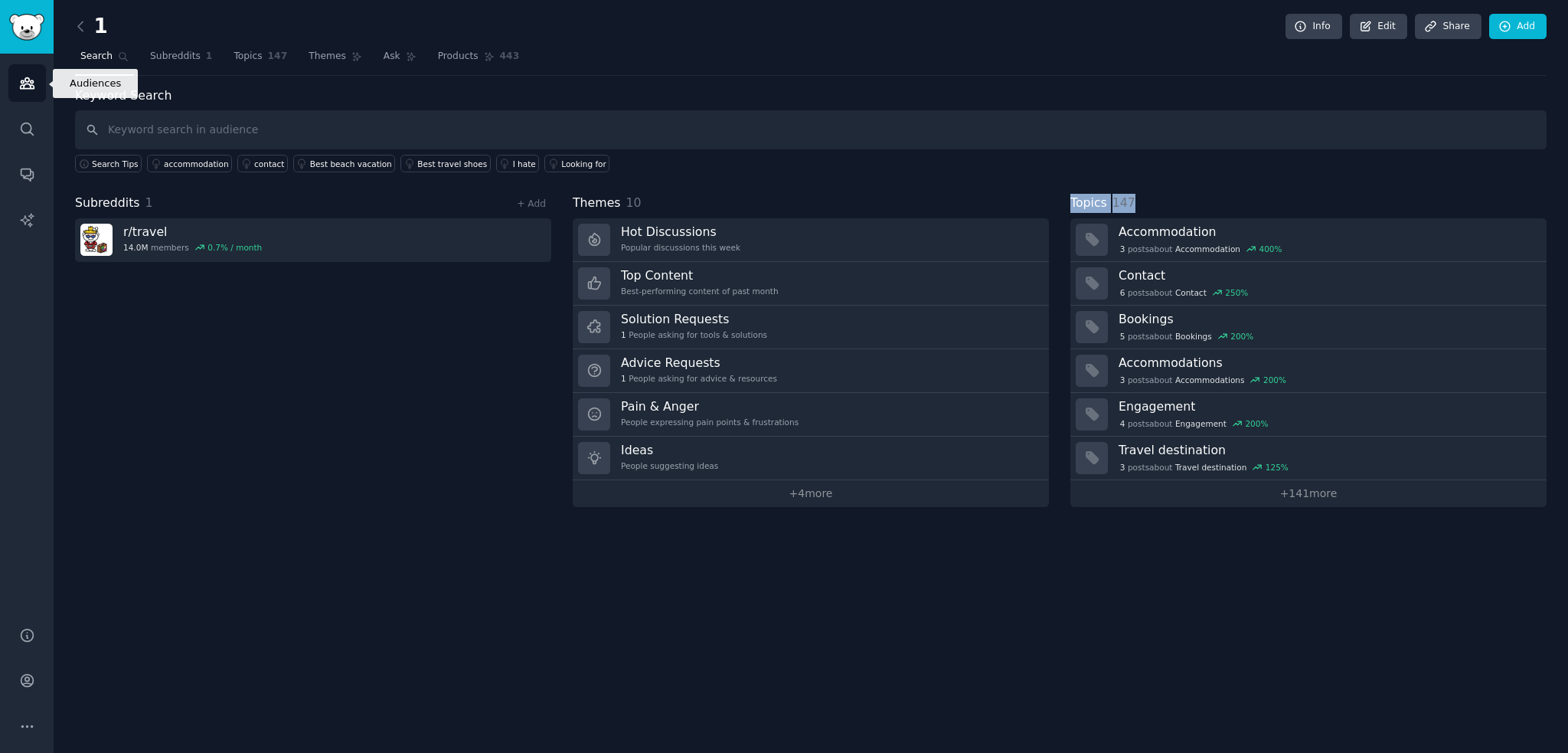
click at [26, 70] on link "Audiences" at bounding box center [26, 82] width 37 height 37
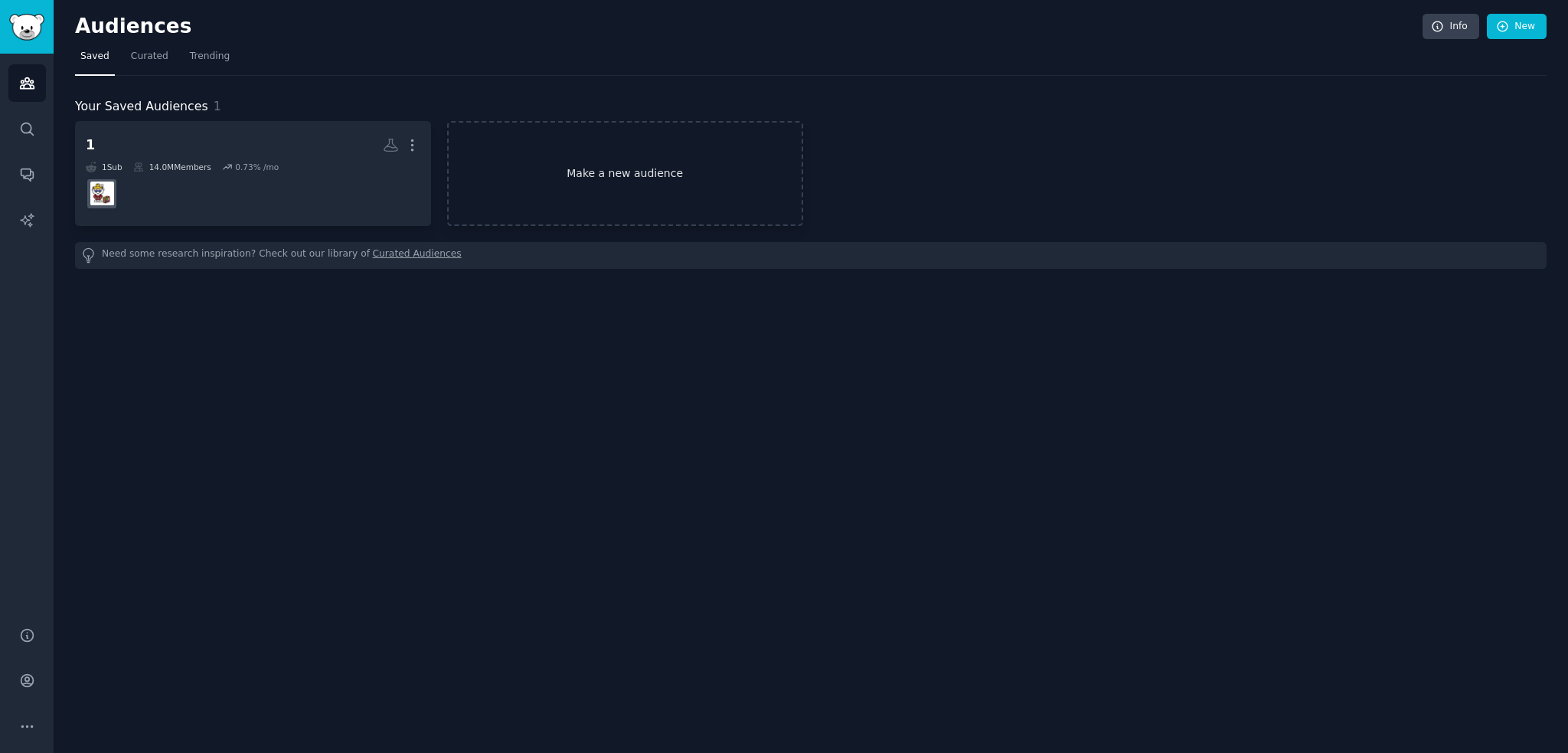
click at [544, 171] on link "Make a new audience" at bounding box center [625, 173] width 356 height 105
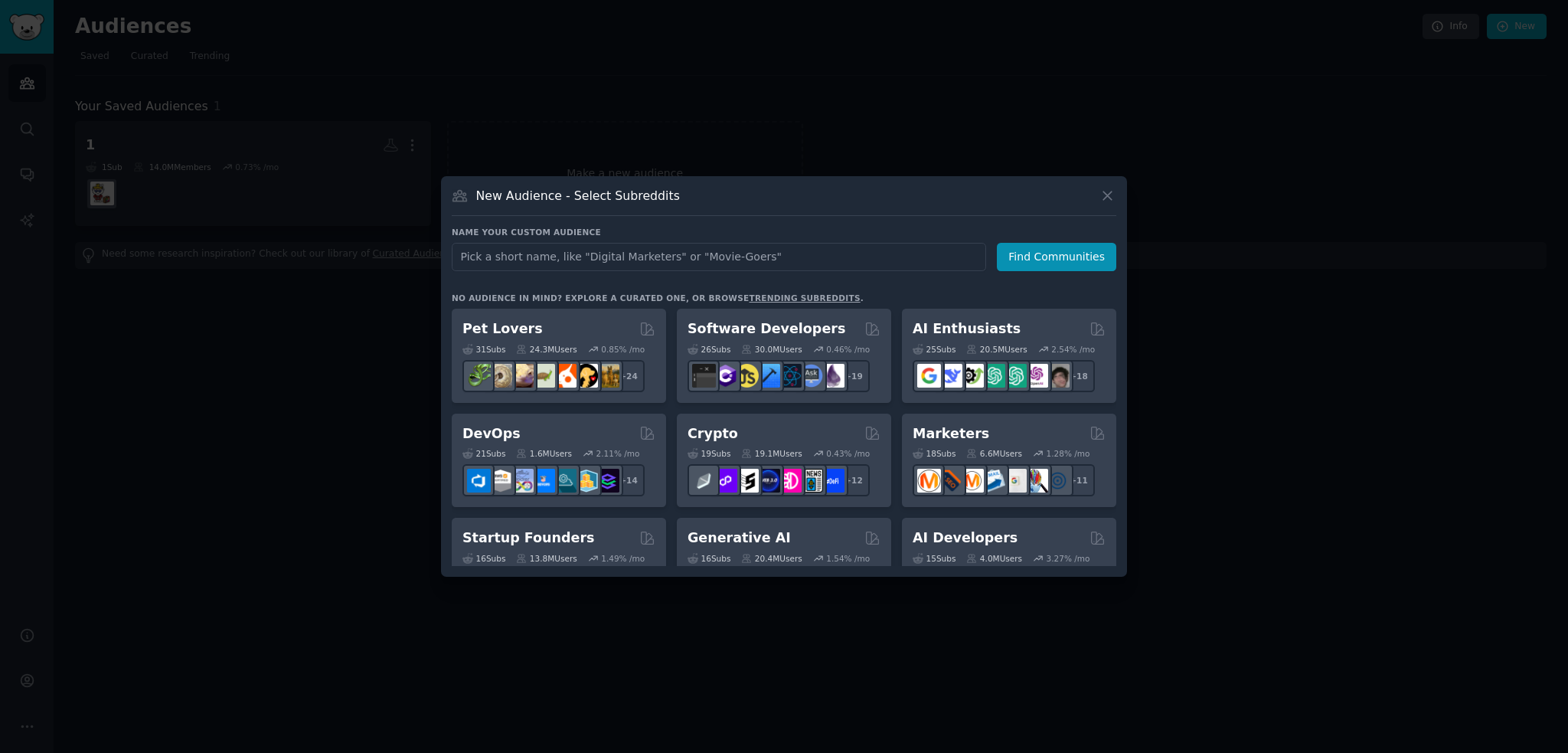
click at [904, 200] on div "Name your custom audience Audience Name Find Communities No audience in mind? E…" at bounding box center [784, 396] width 664 height 340
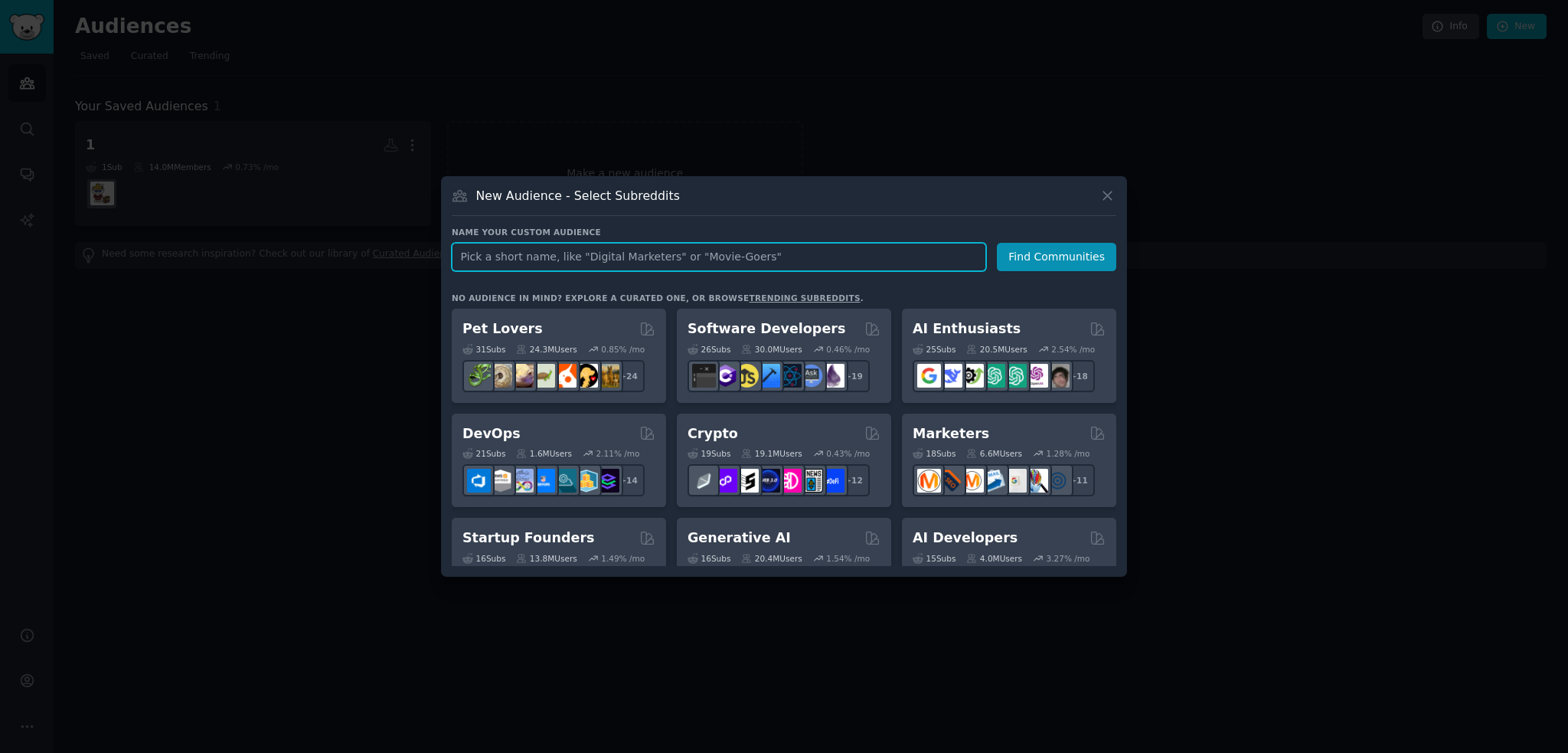
click at [855, 200] on input "text" at bounding box center [719, 256] width 535 height 28
type input "saas"
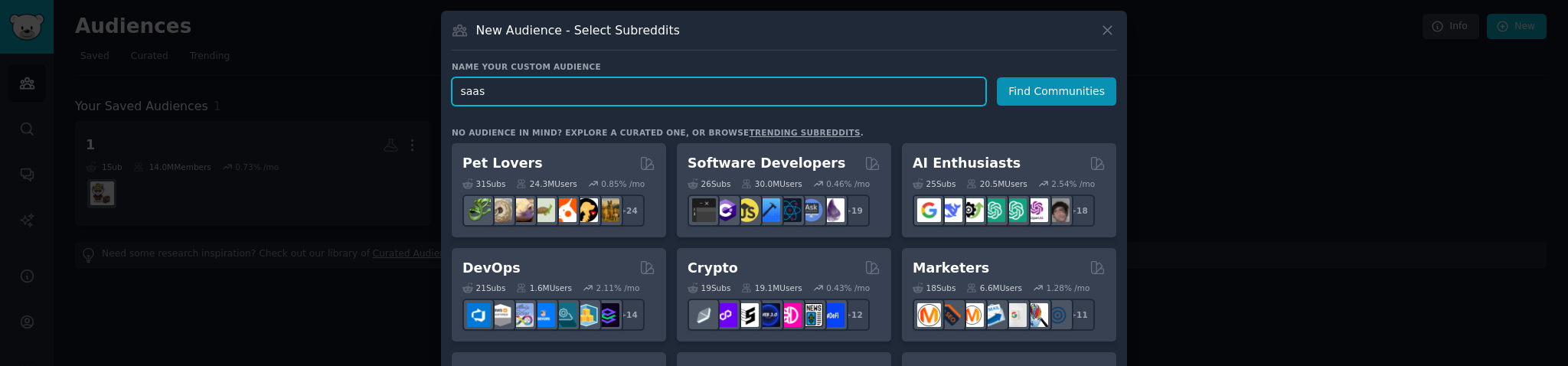
click at [531, 88] on input "saas" at bounding box center [719, 91] width 535 height 28
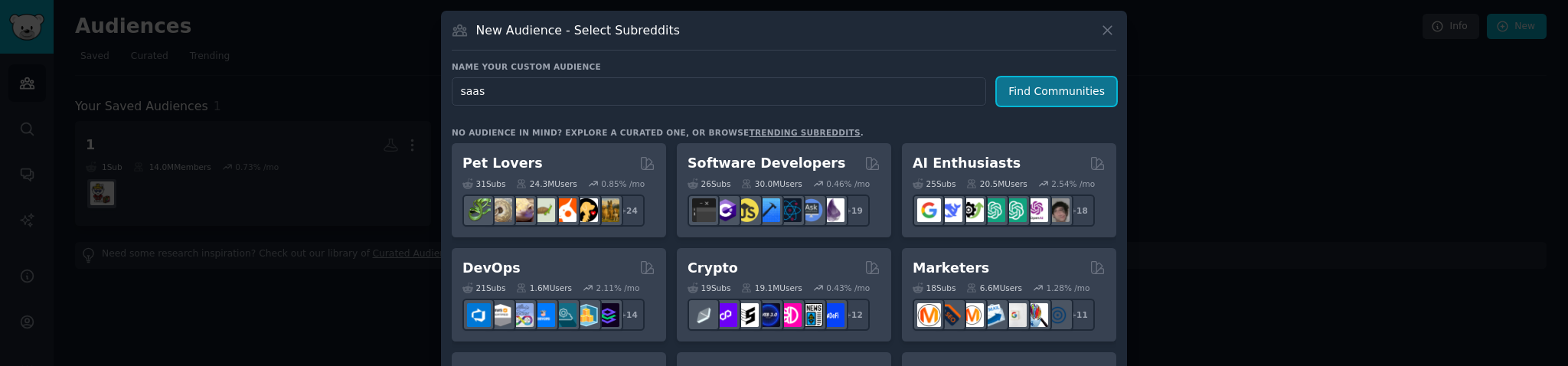
click at [1047, 89] on button "Find Communities" at bounding box center [1056, 91] width 120 height 28
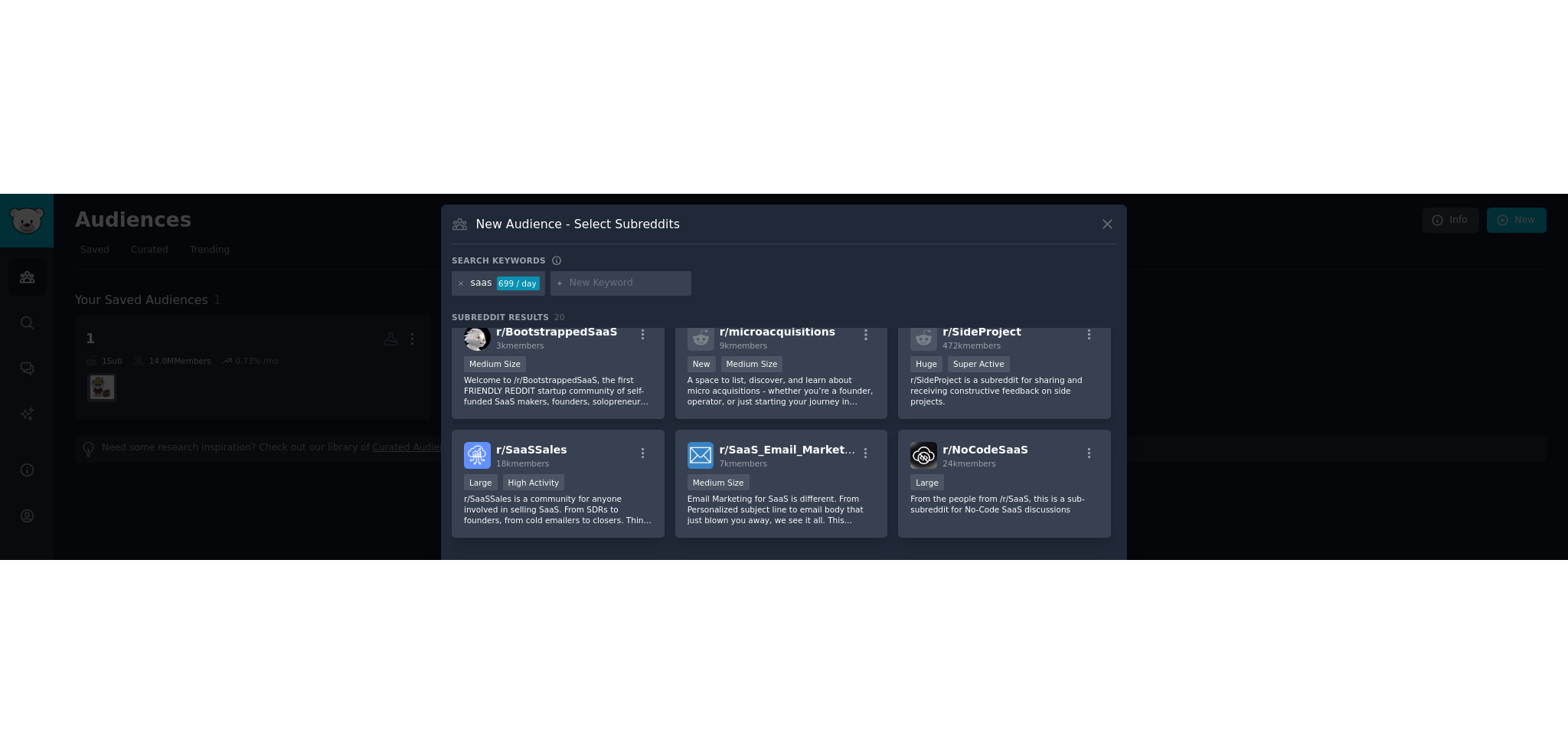
scroll to position [502, 0]
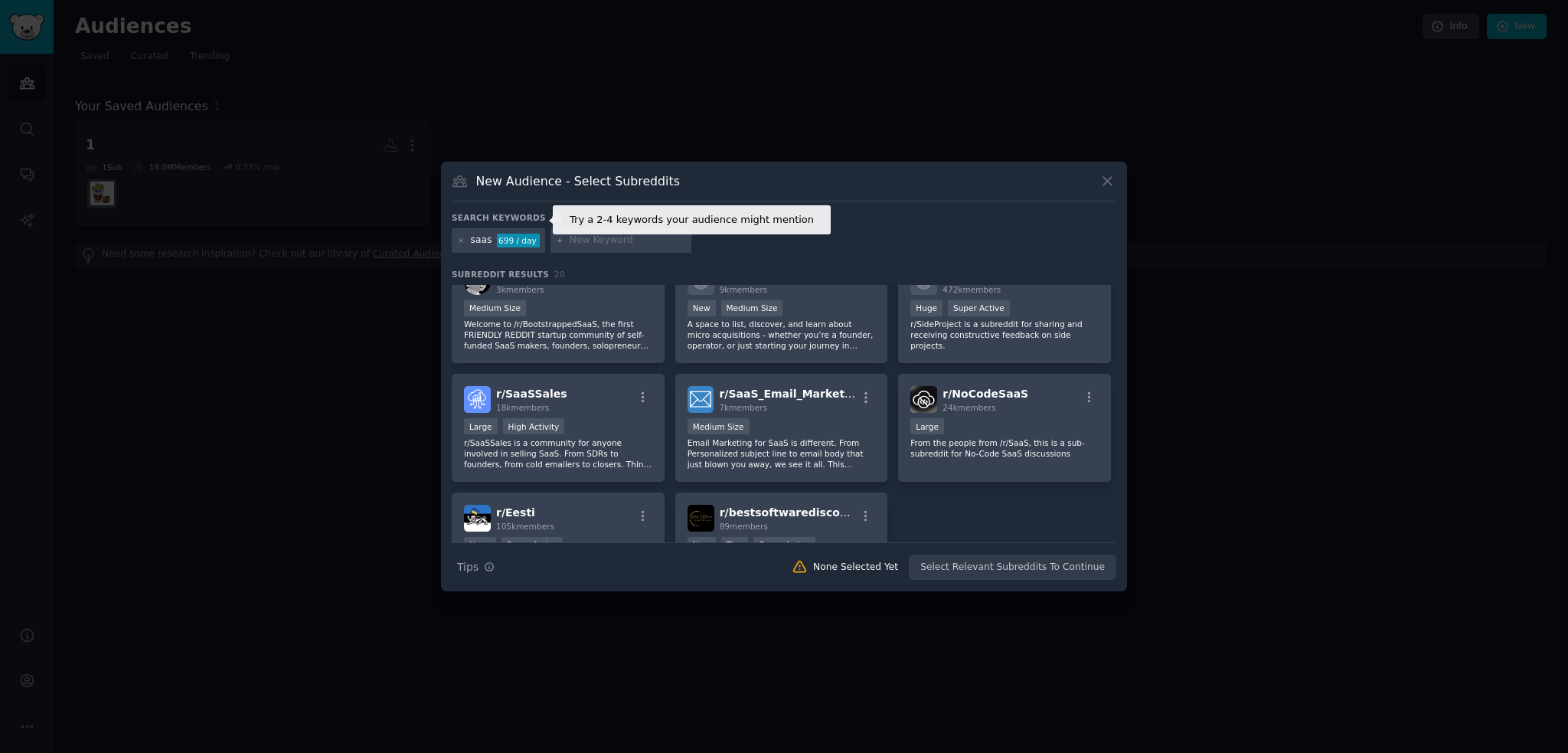
click at [551, 200] on icon at bounding box center [557, 217] width 11 height 11
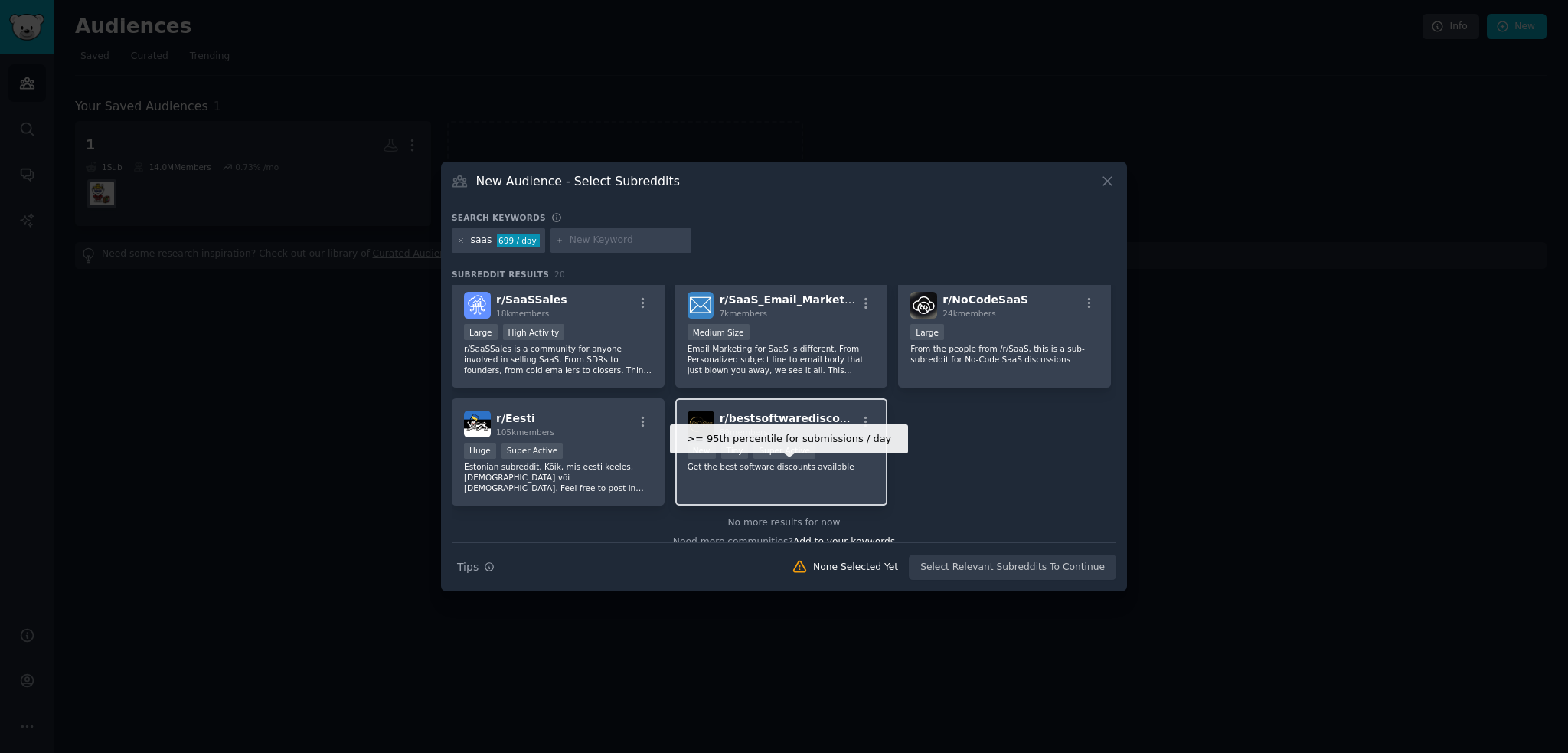
scroll to position [598, 0]
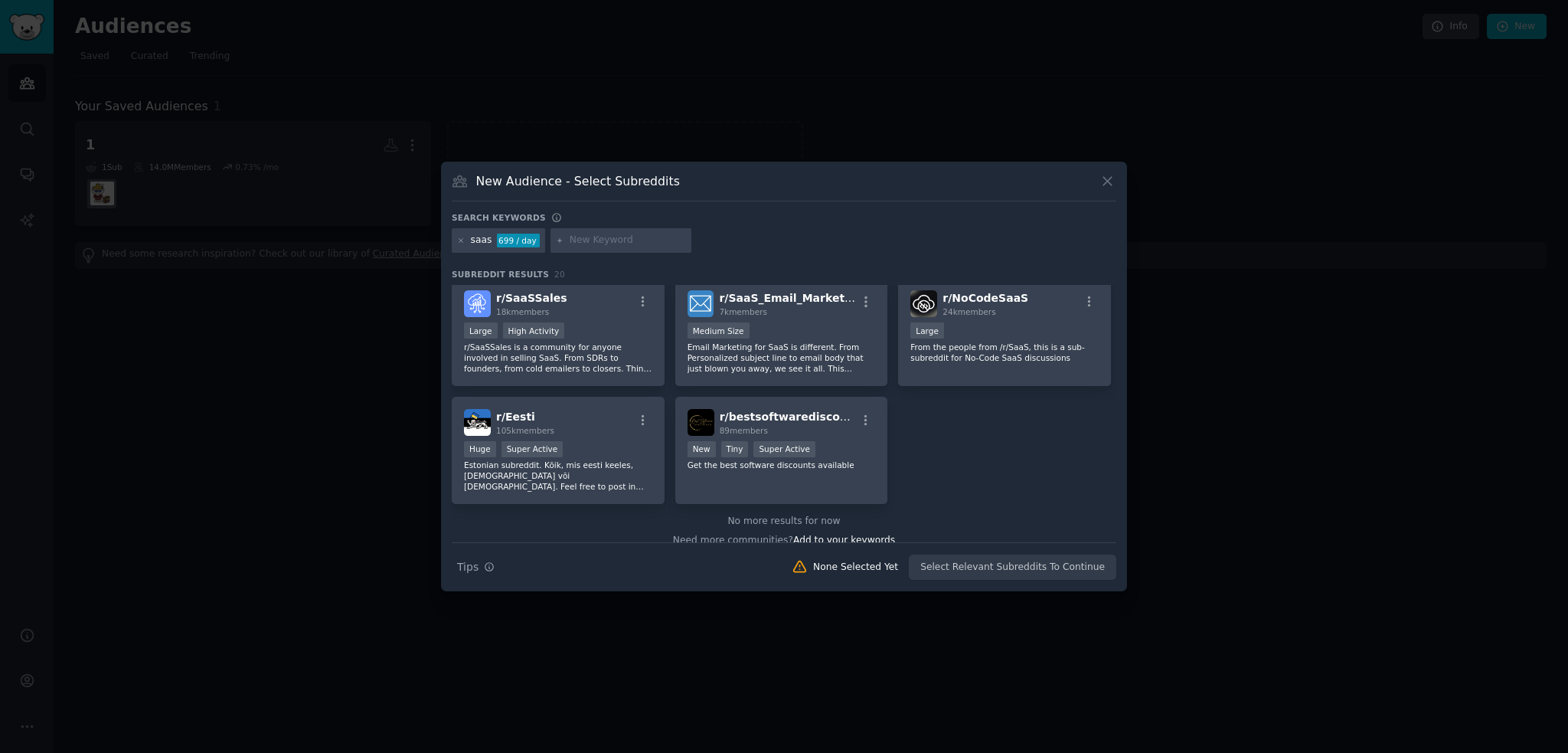
click at [276, 200] on div at bounding box center [784, 376] width 1568 height 753
